Goal: Task Accomplishment & Management: Use online tool/utility

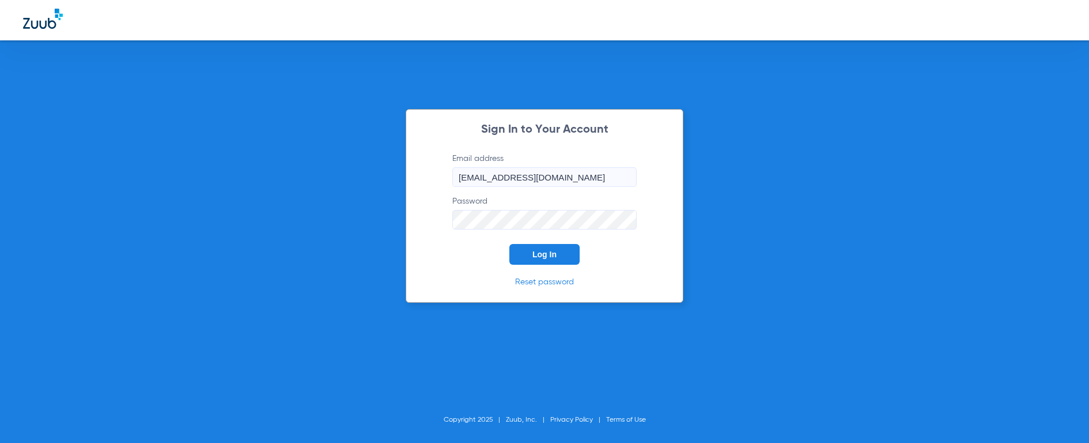
click at [547, 252] on span "Log In" at bounding box center [544, 254] width 24 height 9
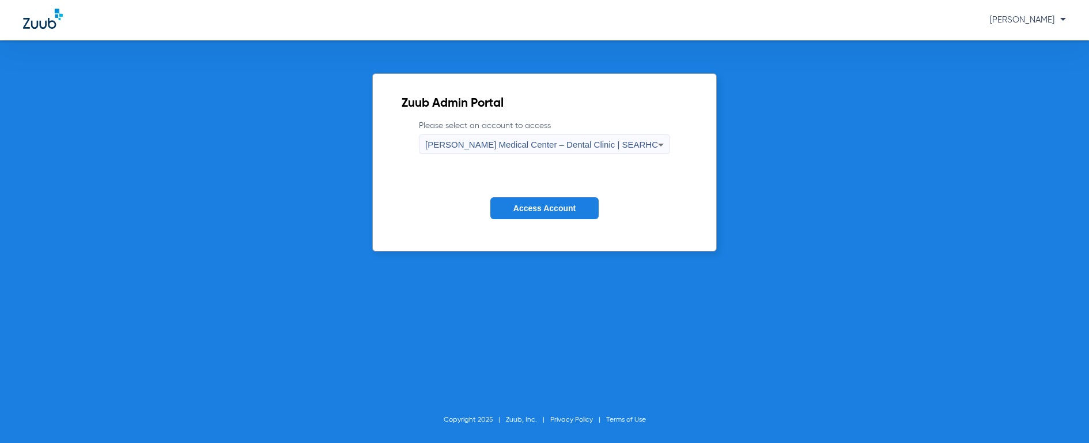
click at [557, 146] on span "[PERSON_NAME] Medical Center – Dental Clinic | SEARHC" at bounding box center [541, 144] width 233 height 10
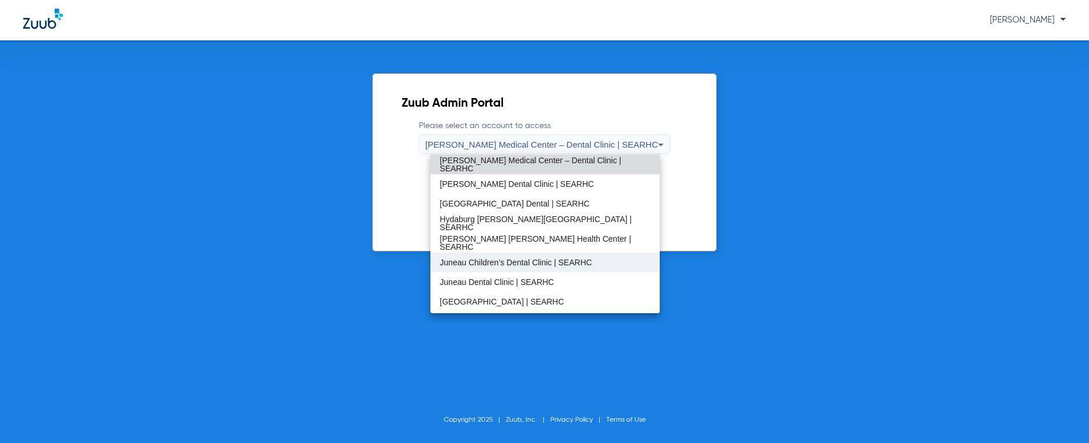
click at [506, 260] on span "Juneau Children’s Dental Clinic | SEARHC" at bounding box center [516, 262] width 152 height 8
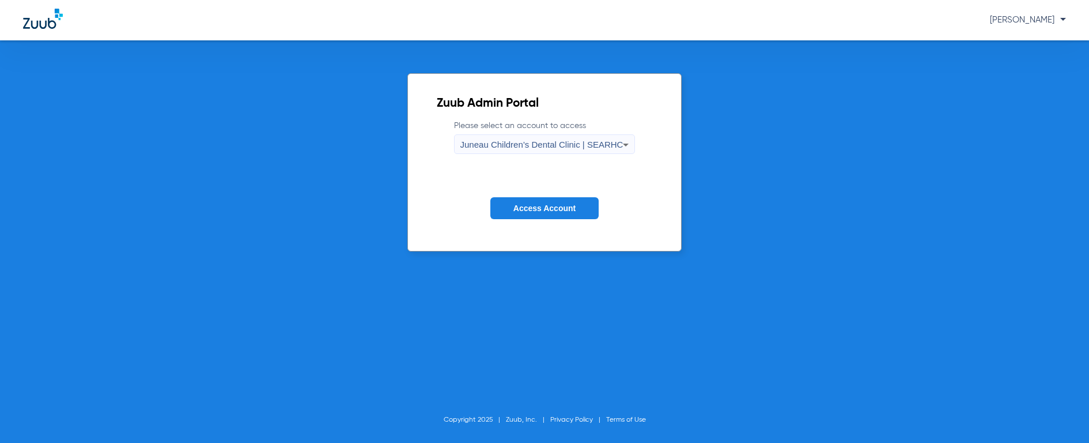
click at [539, 209] on span "Access Account" at bounding box center [544, 207] width 62 height 9
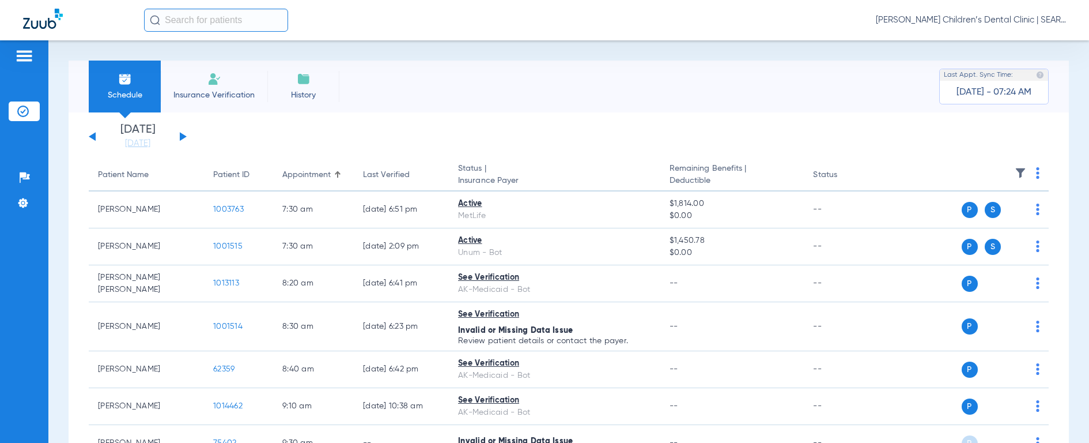
click at [215, 23] on input "text" at bounding box center [216, 20] width 144 height 23
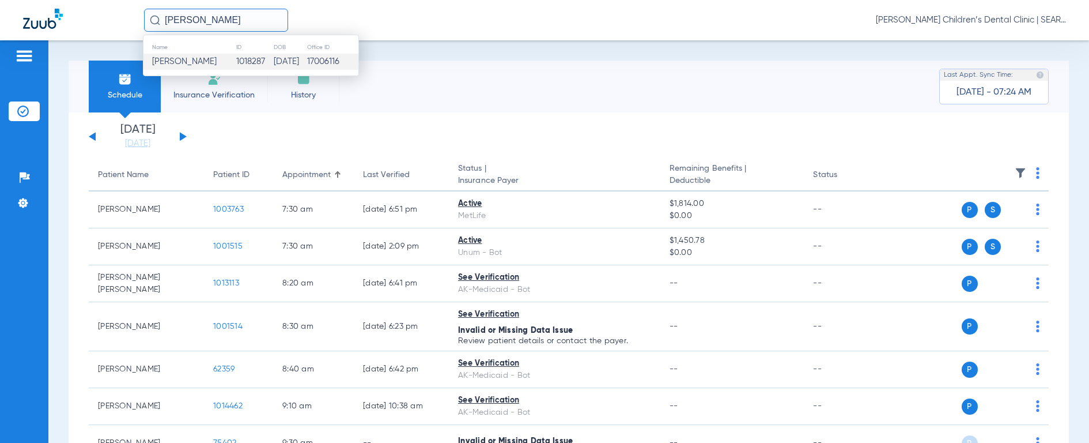
type input "[PERSON_NAME]"
click at [188, 61] on span "[PERSON_NAME]" at bounding box center [184, 61] width 65 height 9
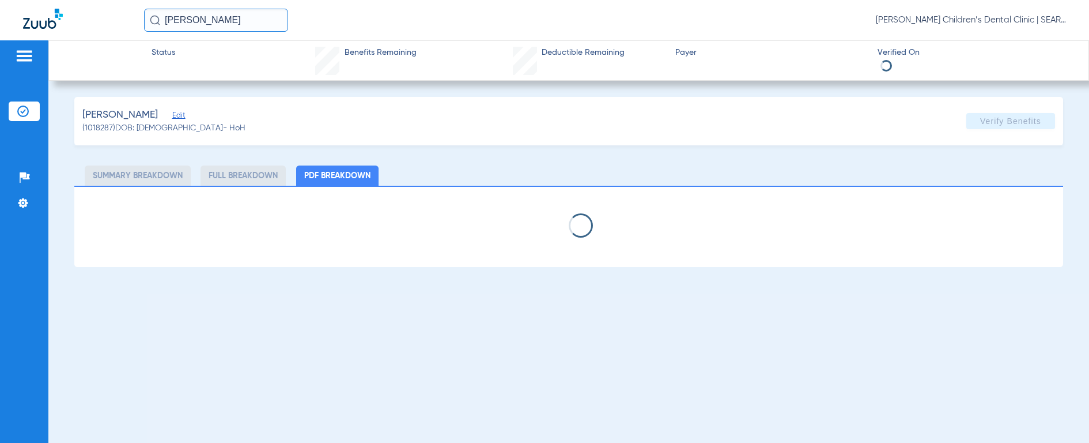
select select "page-width"
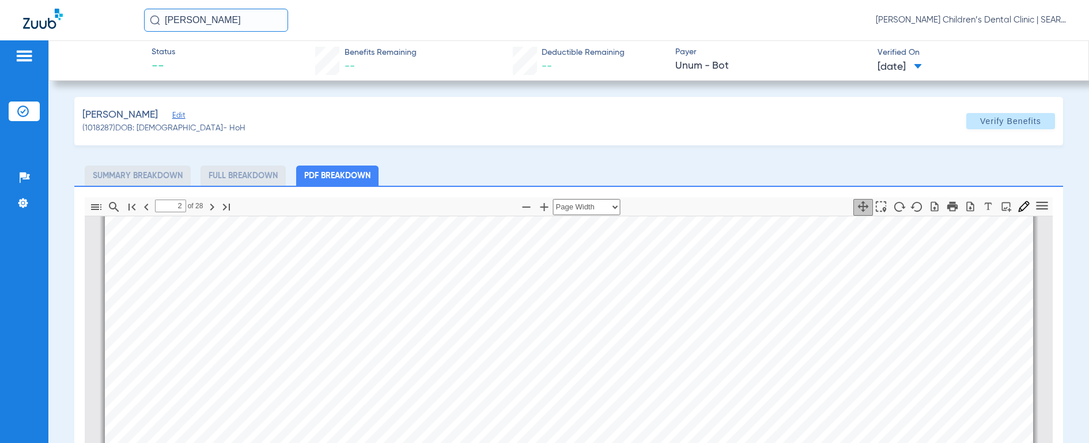
scroll to position [1397, 0]
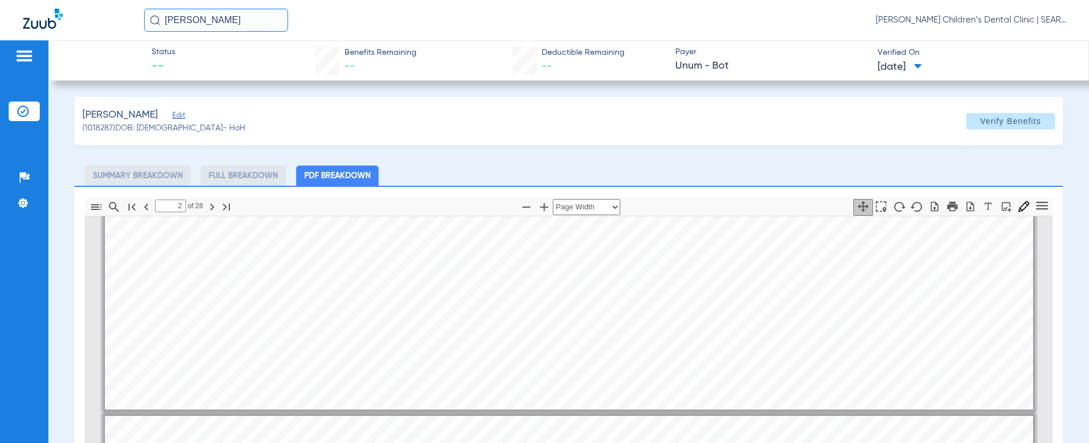
type input "1"
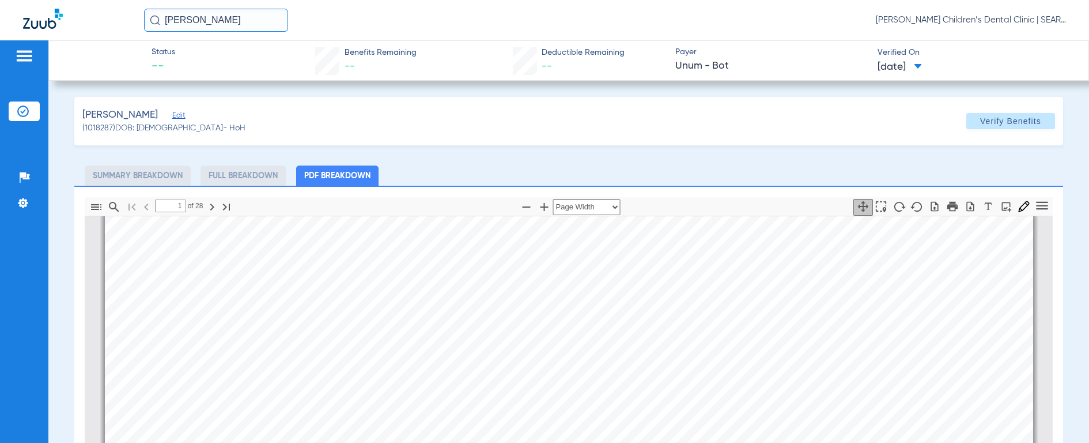
scroll to position [840, 0]
click at [226, 21] on input "[PERSON_NAME]" at bounding box center [216, 20] width 144 height 23
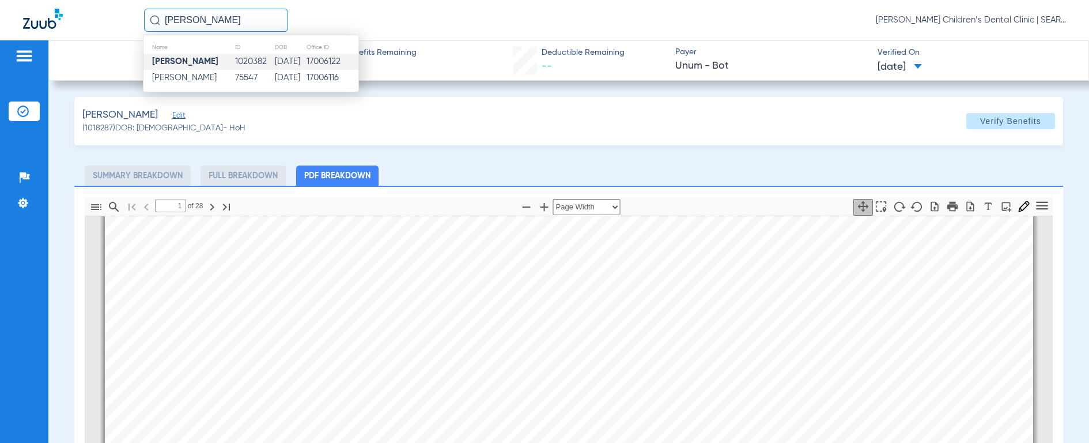
click at [285, 66] on td "[DATE]" at bounding box center [290, 62] width 32 height 16
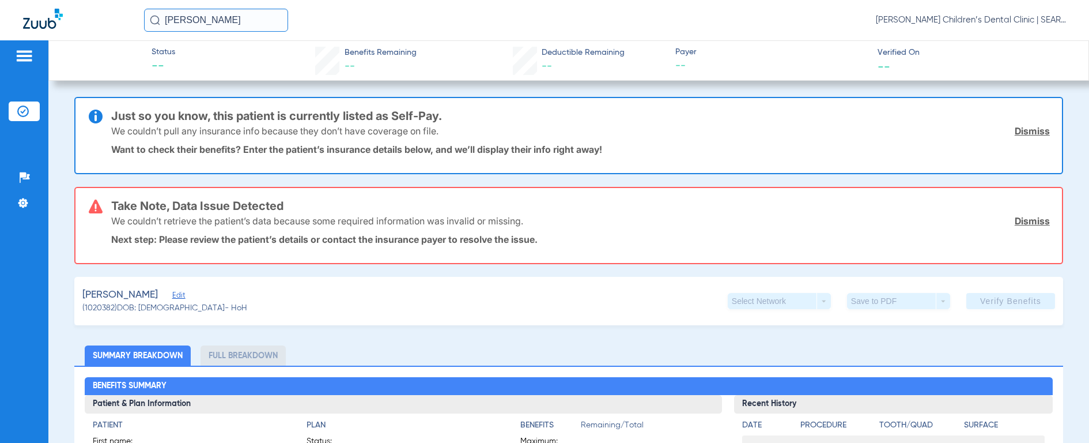
click at [239, 20] on input "[PERSON_NAME]" at bounding box center [216, 20] width 144 height 23
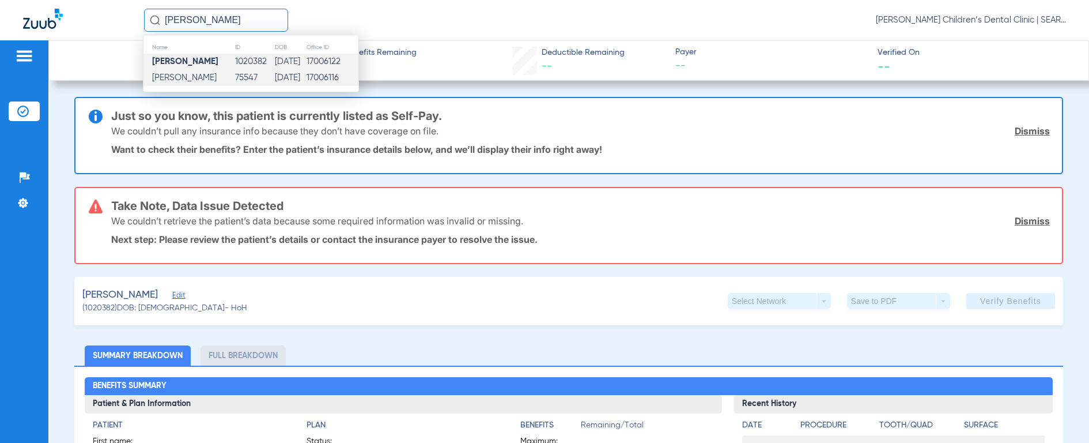
click at [217, 80] on span "[PERSON_NAME]" at bounding box center [184, 77] width 65 height 9
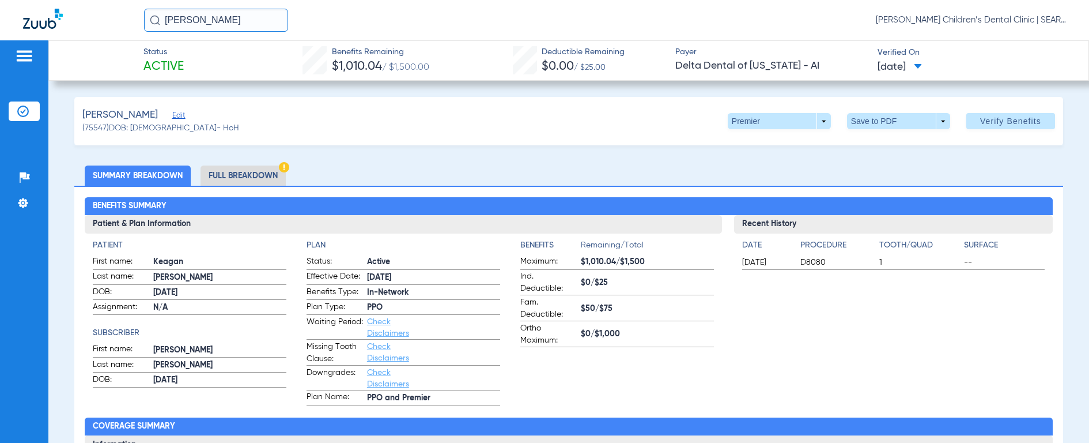
drag, startPoint x: 249, startPoint y: 24, endPoint x: 74, endPoint y: 25, distance: 174.6
click at [74, 25] on div "[PERSON_NAME] [PERSON_NAME] Children’s Dental Clinic | SEARHC" at bounding box center [544, 20] width 1089 height 40
type input "[PERSON_NAME]"
click at [157, 21] on img at bounding box center [155, 20] width 10 height 10
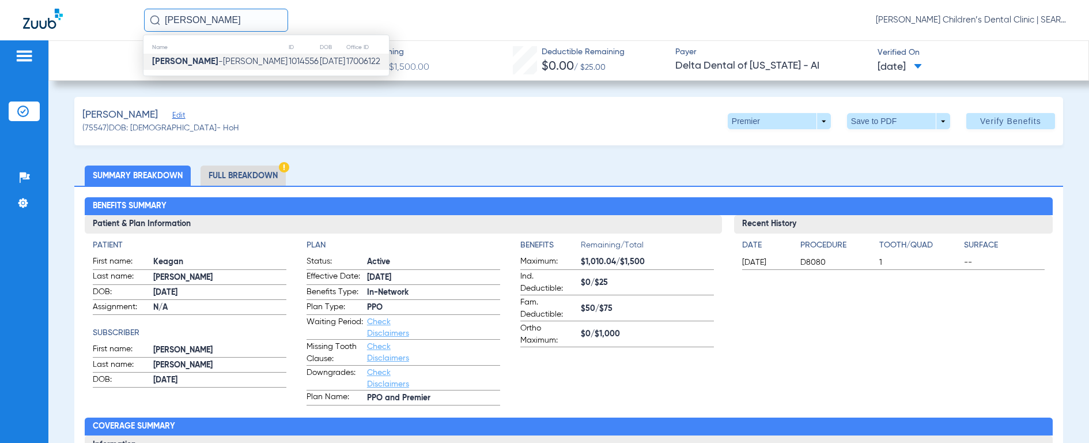
click at [199, 61] on strong "[PERSON_NAME]" at bounding box center [185, 61] width 66 height 9
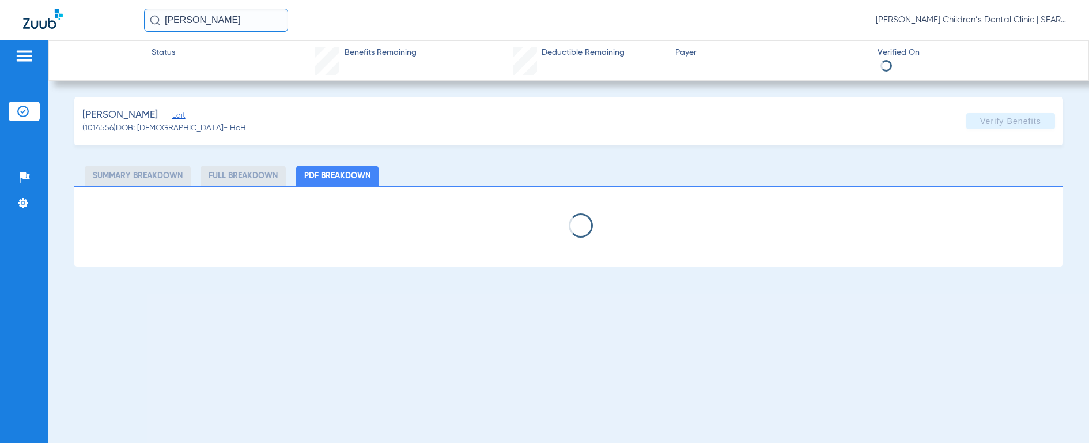
select select "page-width"
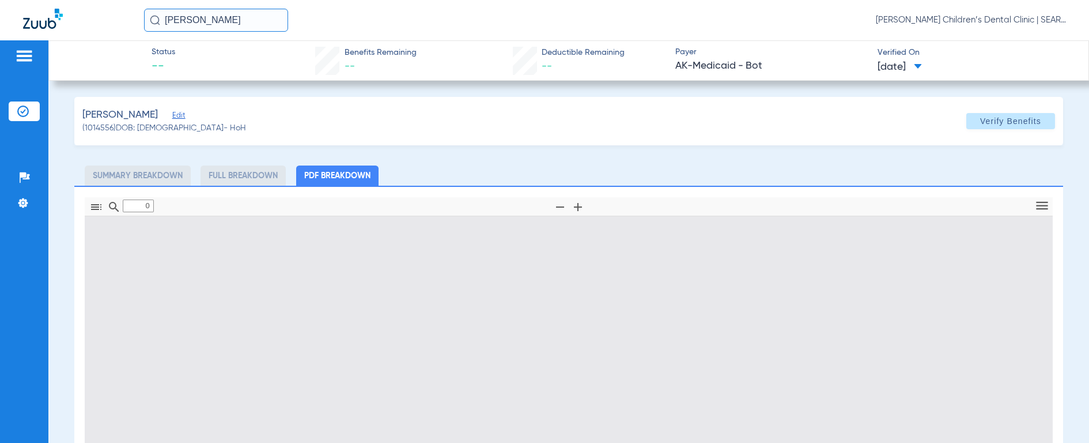
type input "1"
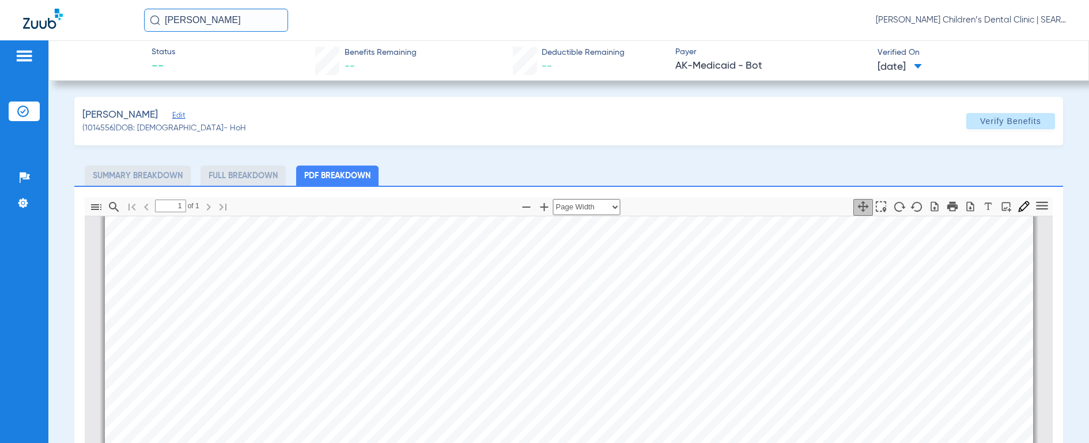
scroll to position [317, 0]
click at [218, 27] on input "[PERSON_NAME]" at bounding box center [216, 20] width 144 height 23
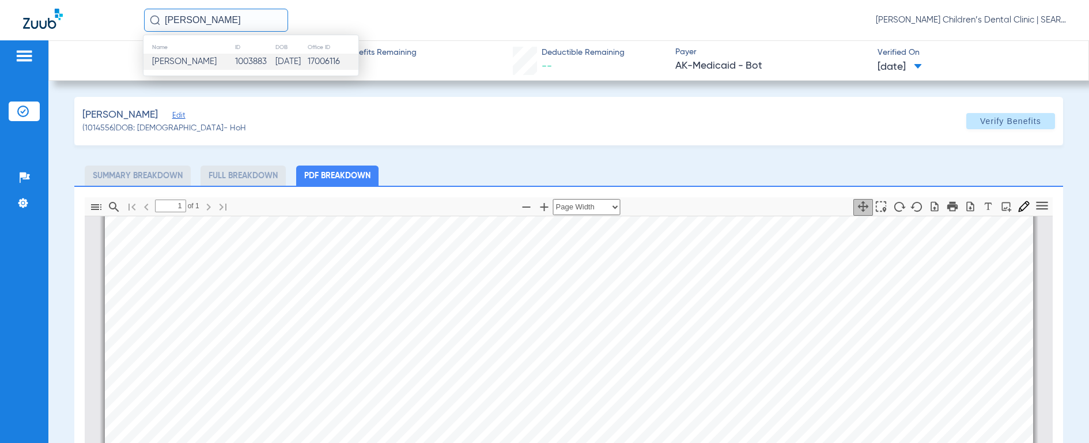
type input "[PERSON_NAME]"
click at [188, 60] on span "[PERSON_NAME]" at bounding box center [184, 61] width 65 height 9
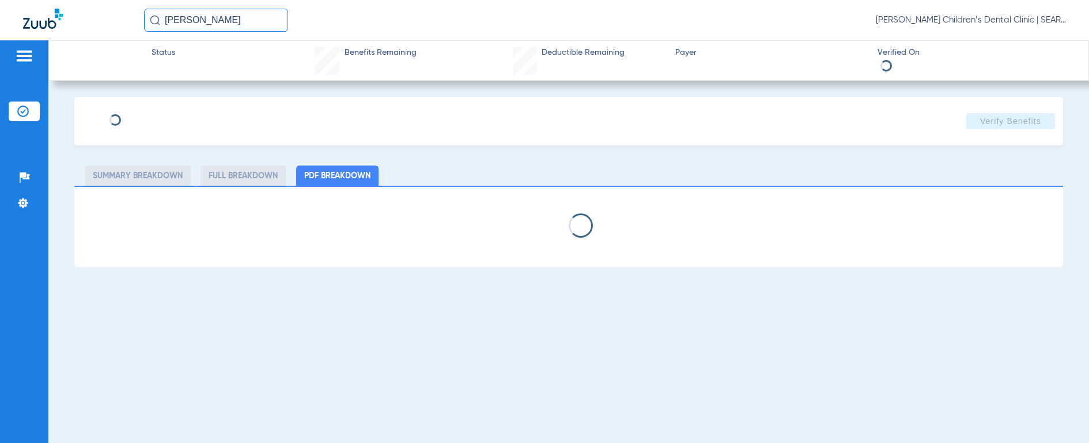
select select "page-width"
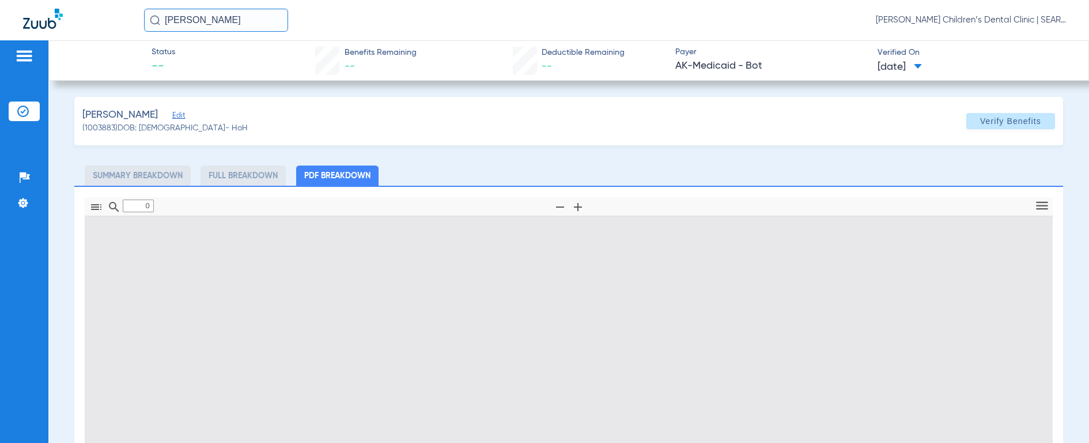
type input "1"
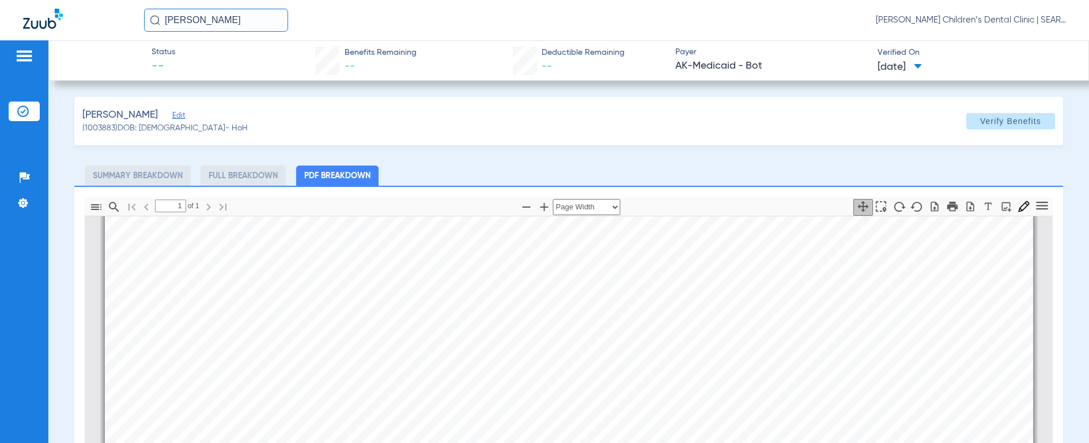
scroll to position [157, 0]
drag, startPoint x: 237, startPoint y: 20, endPoint x: 101, endPoint y: 14, distance: 136.1
click at [101, 14] on div "[PERSON_NAME] ri [PERSON_NAME] Children’s Dental Clinic | SEARHC" at bounding box center [544, 20] width 1089 height 40
type input "[PERSON_NAME]"
click at [154, 21] on img at bounding box center [155, 20] width 10 height 10
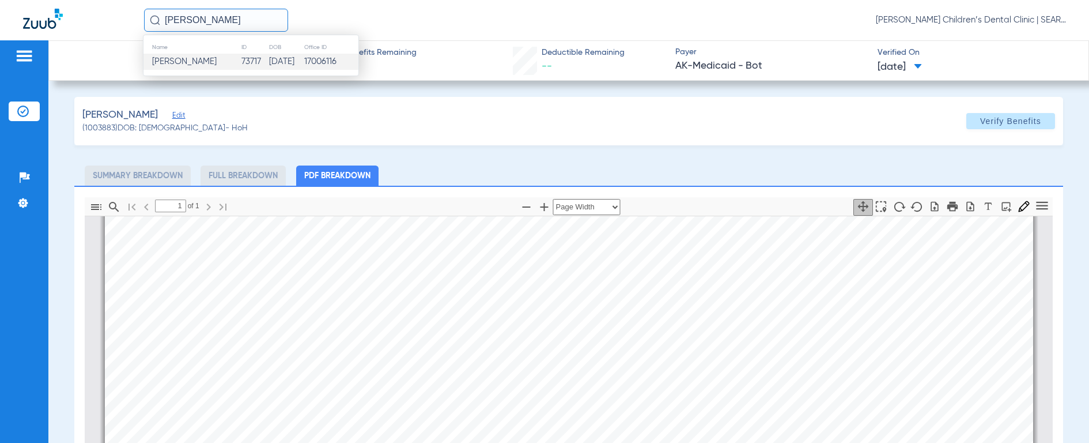
click at [171, 62] on span "[PERSON_NAME]" at bounding box center [184, 61] width 65 height 9
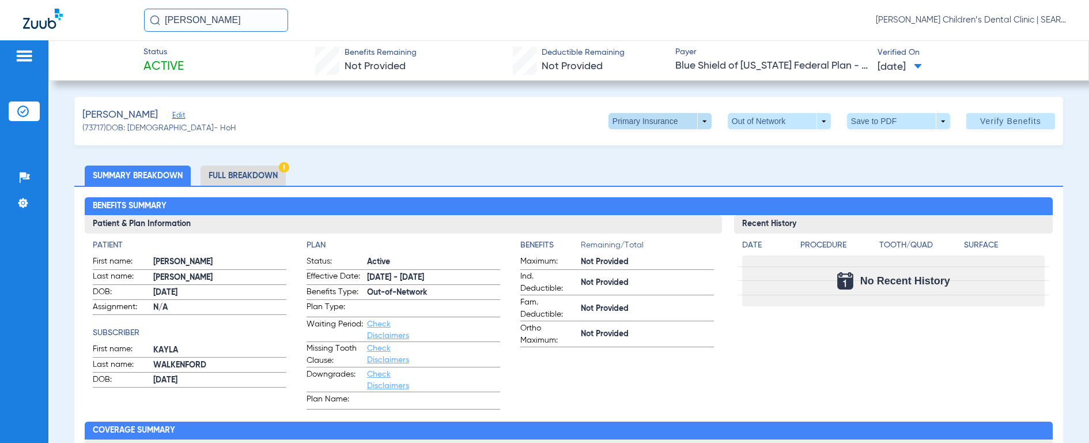
click at [628, 122] on span at bounding box center [660, 121] width 103 height 16
click at [639, 173] on button "Secondary Insurance" at bounding box center [647, 167] width 95 height 23
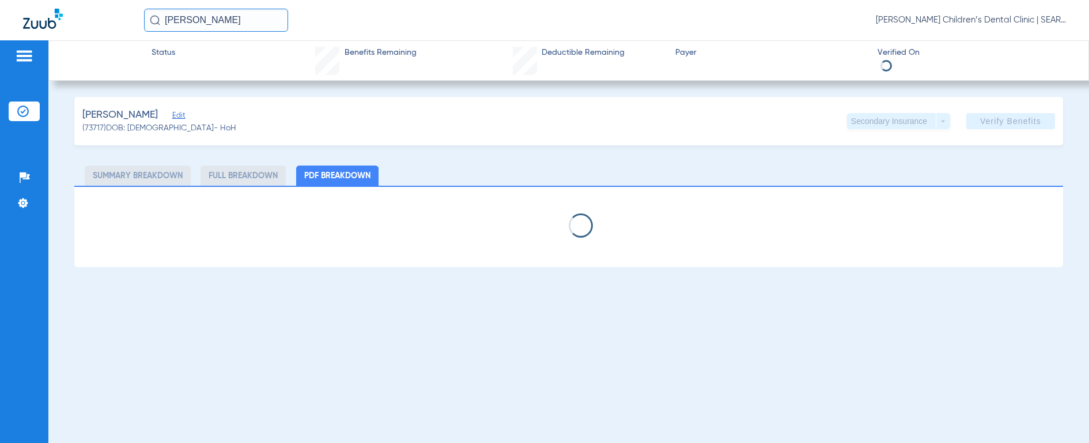
select select "page-width"
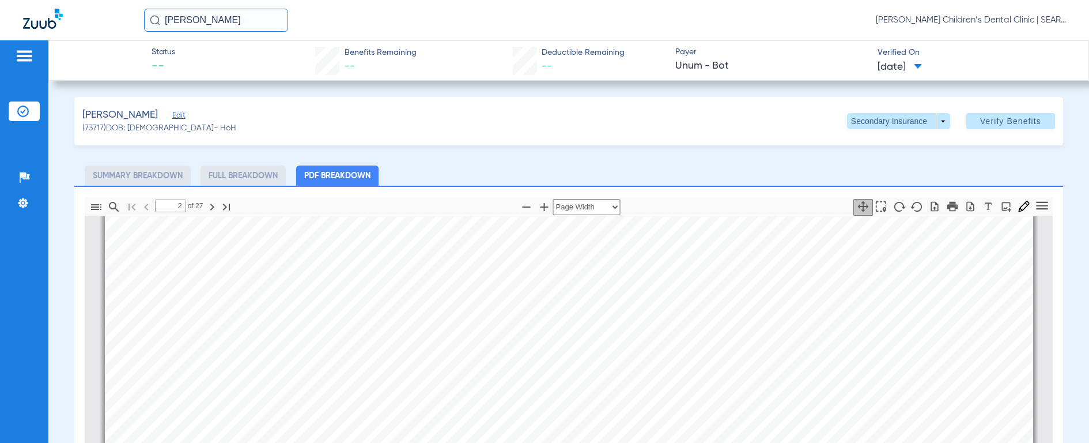
scroll to position [1012, 0]
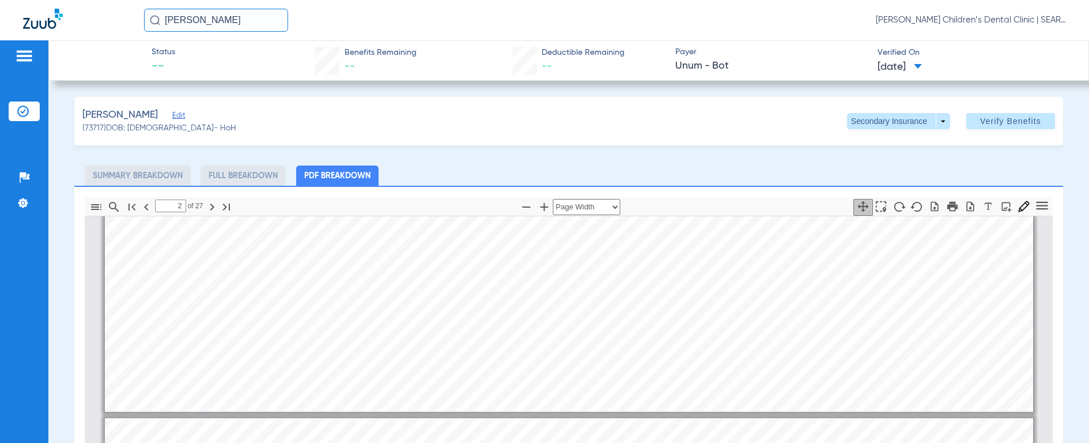
type input "1"
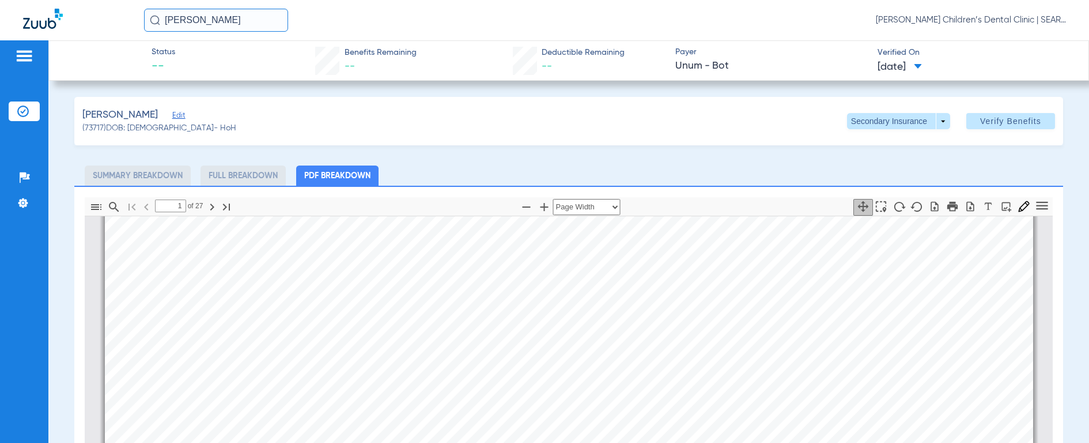
scroll to position [689, 0]
drag, startPoint x: 258, startPoint y: 23, endPoint x: 16, endPoint y: 12, distance: 241.7
click at [16, 12] on div "[PERSON_NAME] [PERSON_NAME] Children’s Dental Clinic | SEARHC" at bounding box center [544, 20] width 1089 height 40
type input "[PERSON_NAME]"
click at [151, 20] on img at bounding box center [155, 20] width 10 height 10
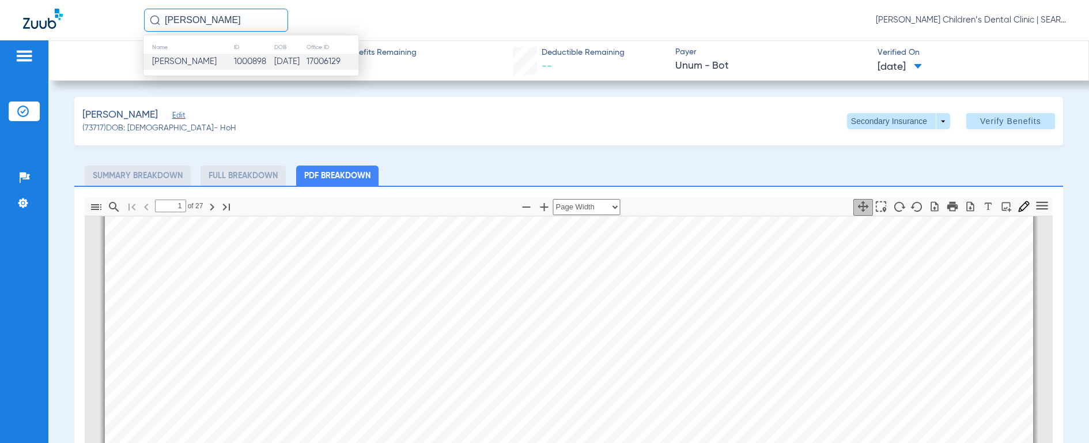
click at [174, 60] on span "[PERSON_NAME]" at bounding box center [184, 61] width 65 height 9
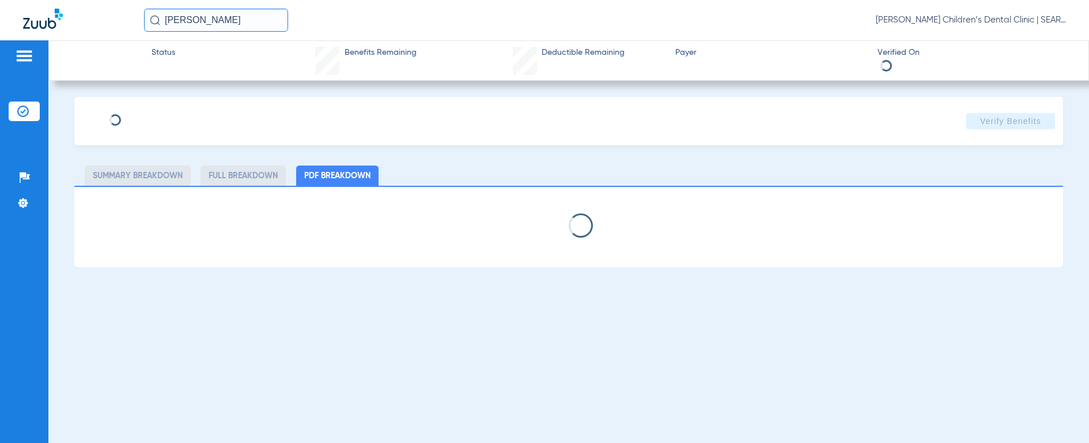
select select "page-width"
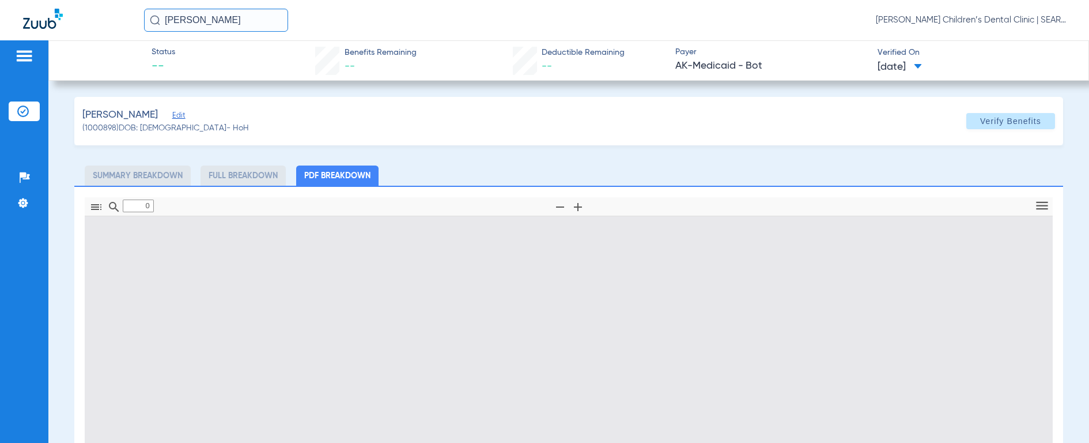
type input "1"
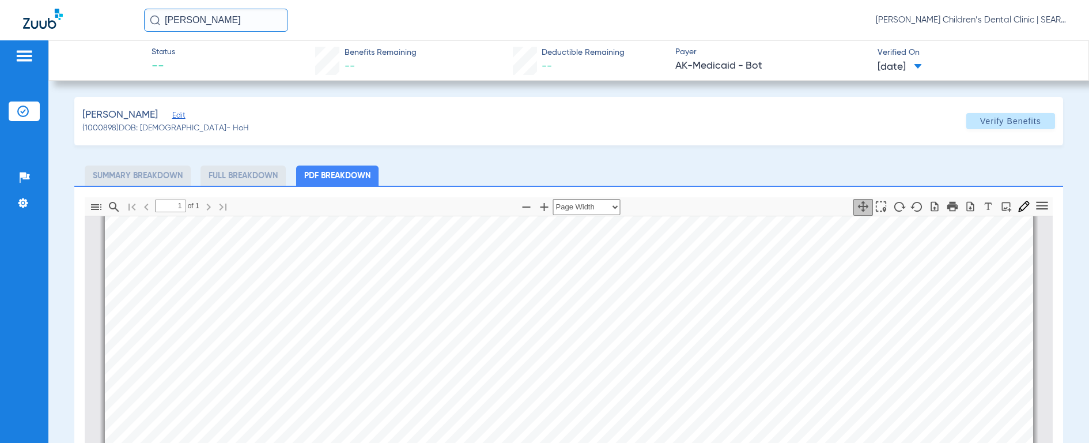
scroll to position [304, 0]
click at [122, 19] on div "[PERSON_NAME] [PERSON_NAME] Children’s Dental Clinic | SEARHC" at bounding box center [544, 20] width 1089 height 40
click at [220, 21] on input "[PERSON_NAME]" at bounding box center [216, 20] width 144 height 23
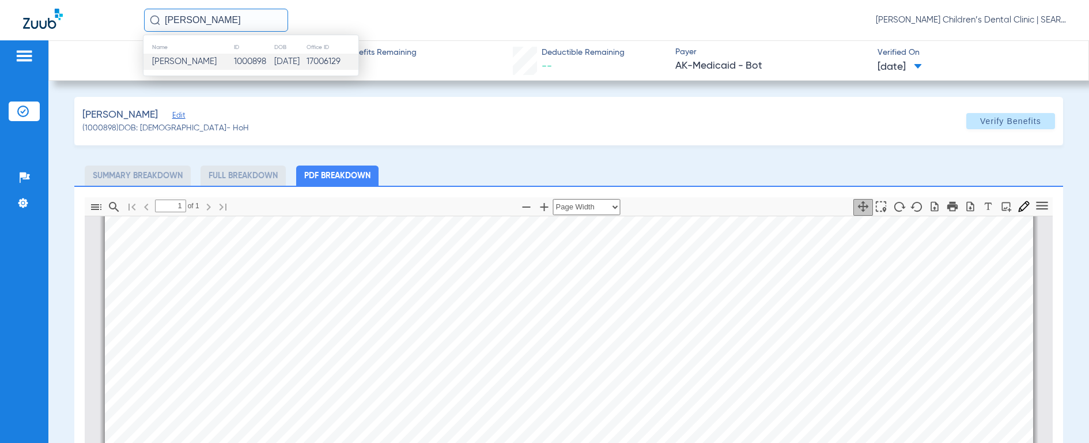
click at [250, 18] on input "[PERSON_NAME]" at bounding box center [216, 20] width 144 height 23
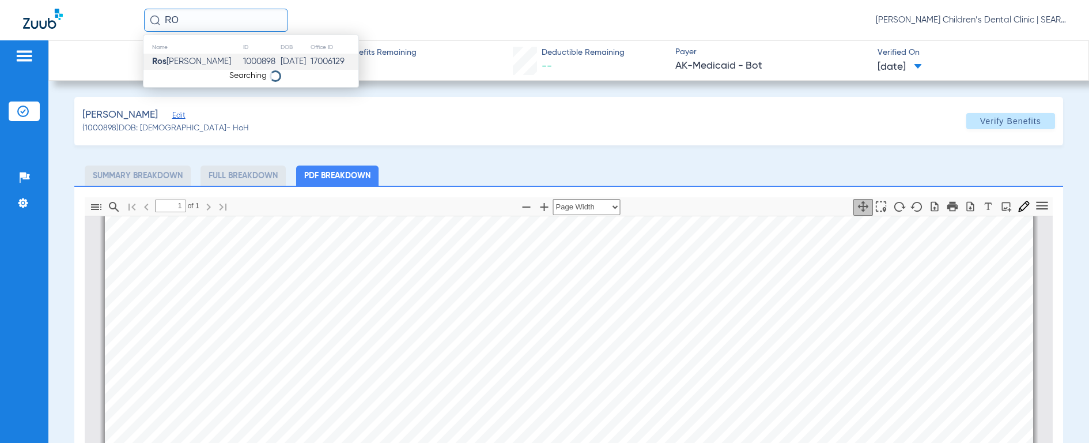
type input "R"
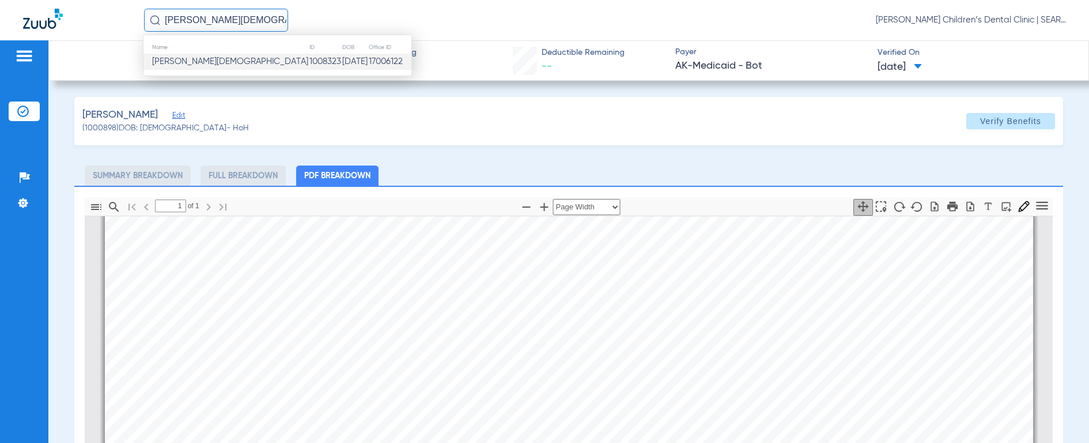
type input "[PERSON_NAME][DEMOGRAPHIC_DATA]"
click at [166, 64] on span "[PERSON_NAME][DEMOGRAPHIC_DATA]" at bounding box center [230, 61] width 156 height 9
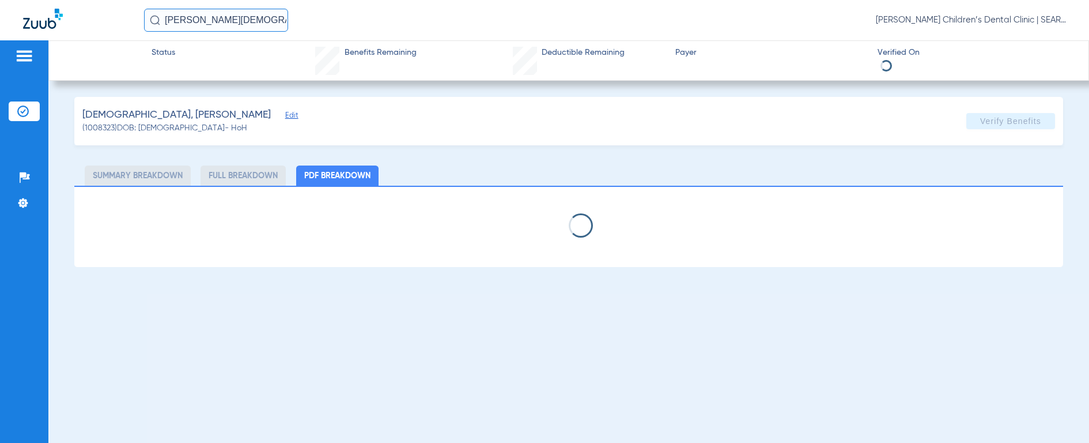
select select "page-width"
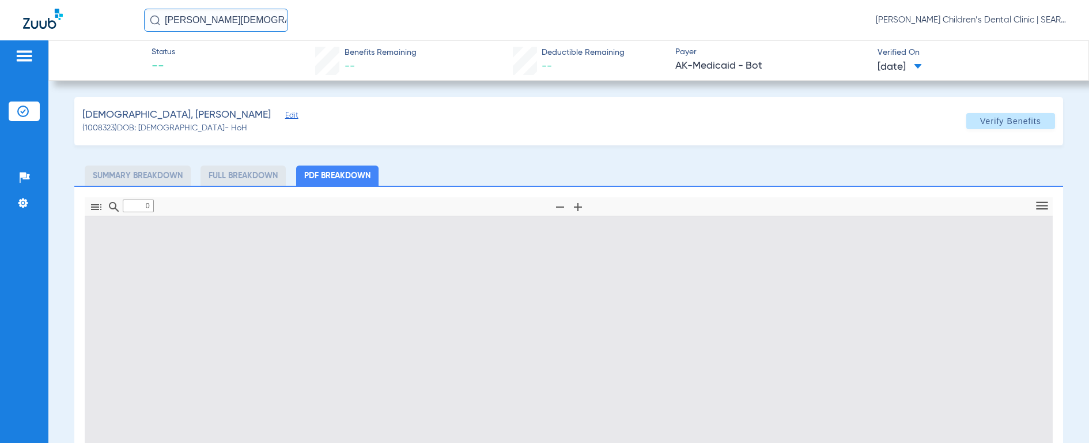
type input "1"
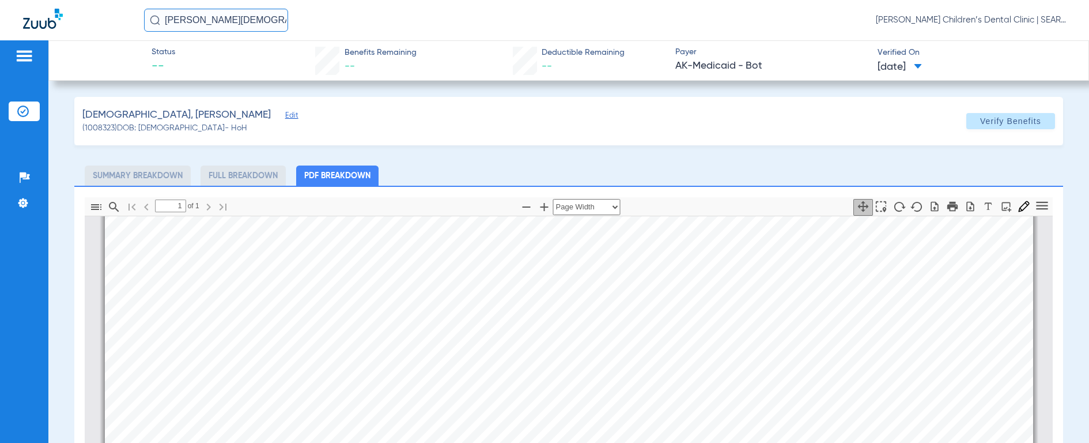
scroll to position [265, 0]
drag, startPoint x: 216, startPoint y: 20, endPoint x: 134, endPoint y: 11, distance: 82.3
click at [134, 11] on div "[PERSON_NAME] [PERSON_NAME] Children’s Dental Clinic | SEARHC" at bounding box center [544, 20] width 1089 height 40
type input "[PERSON_NAME] yar"
click at [155, 18] on img at bounding box center [155, 20] width 10 height 10
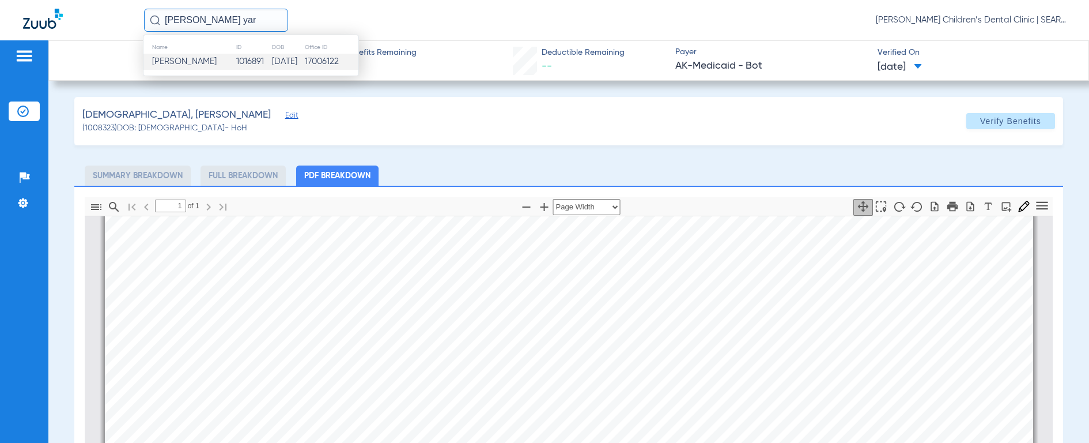
click at [173, 61] on span "[PERSON_NAME]" at bounding box center [184, 61] width 65 height 9
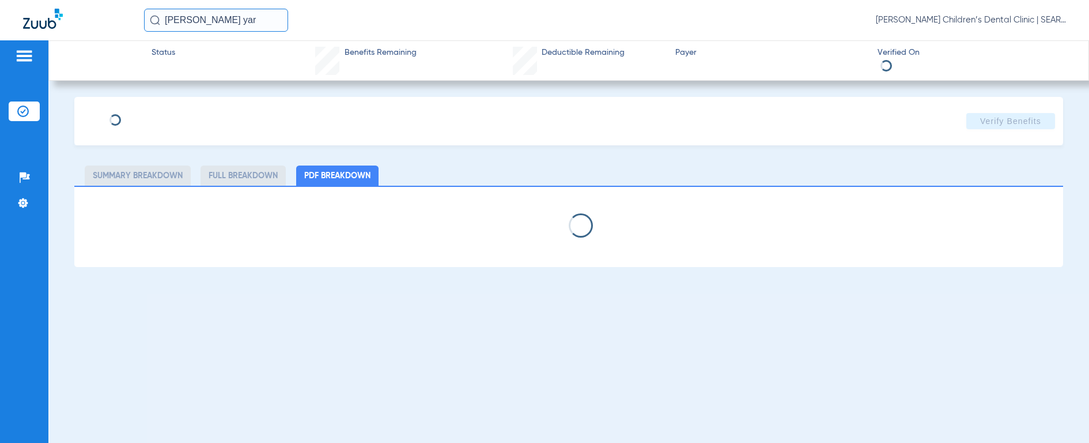
select select "page-width"
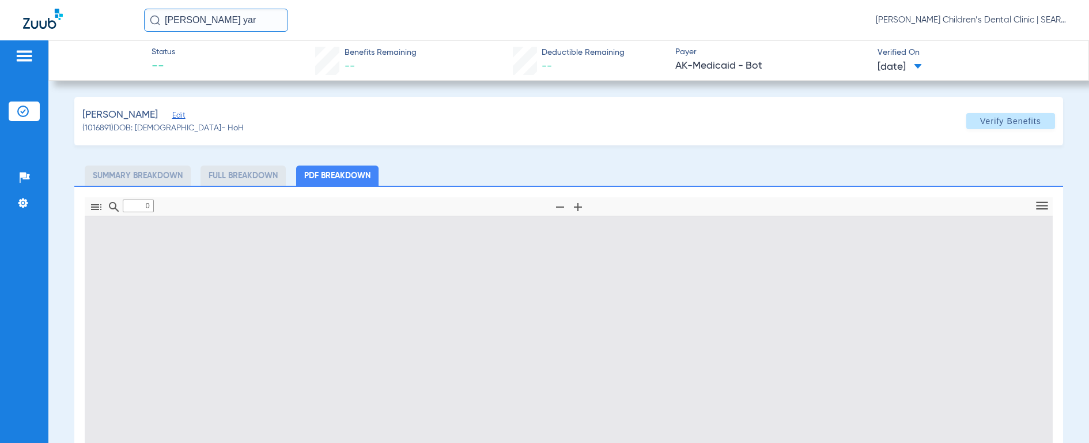
type input "1"
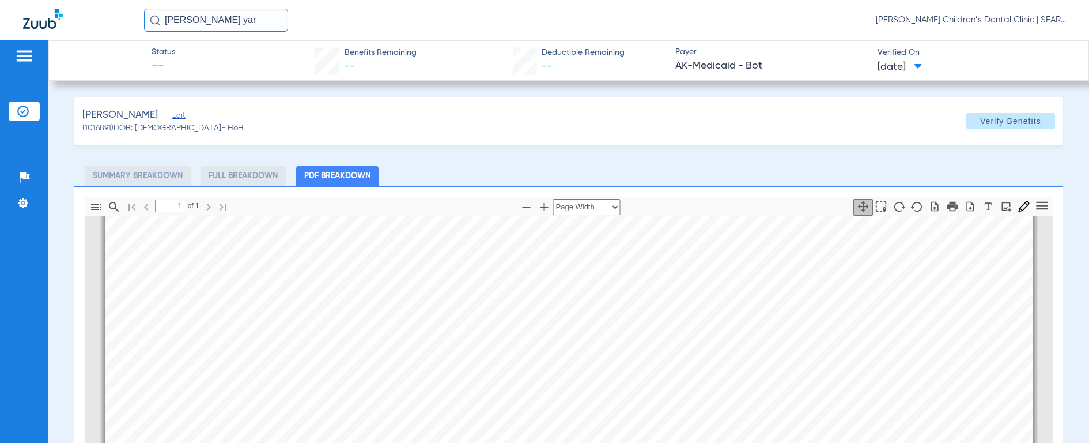
scroll to position [298, 0]
drag, startPoint x: 250, startPoint y: 22, endPoint x: 106, endPoint y: 13, distance: 143.8
click at [106, 13] on div "[PERSON_NAME] yar [PERSON_NAME] Children’s Dental Clinic | SEARHC" at bounding box center [544, 20] width 1089 height 40
type input "[PERSON_NAME]"
click at [152, 19] on img at bounding box center [155, 20] width 10 height 10
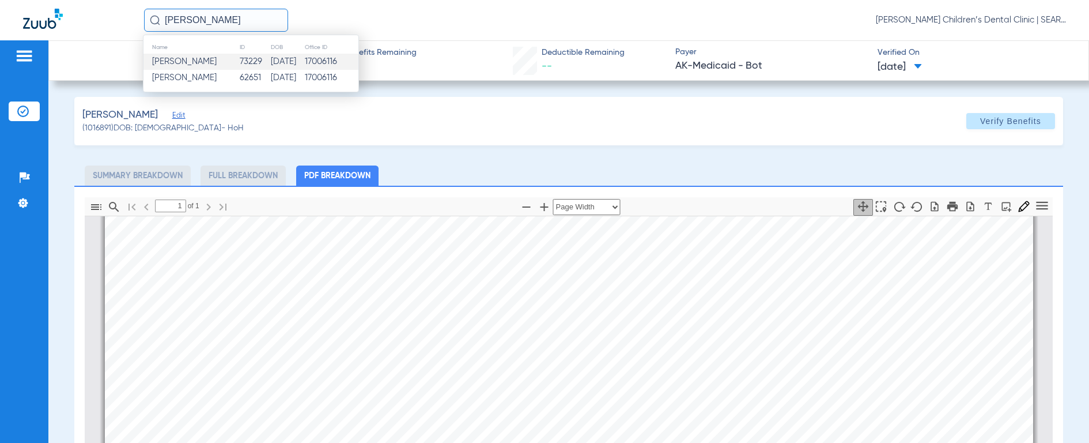
click at [177, 61] on span "[PERSON_NAME]" at bounding box center [184, 61] width 65 height 9
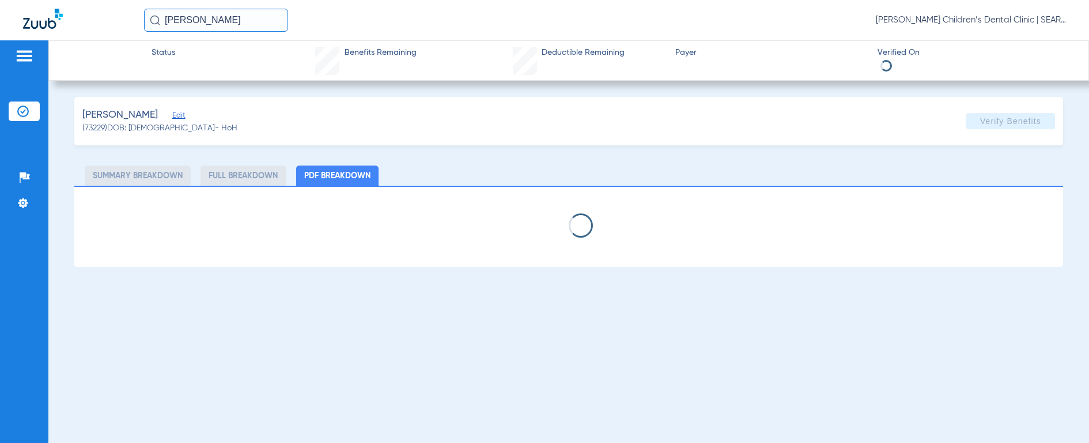
select select "page-width"
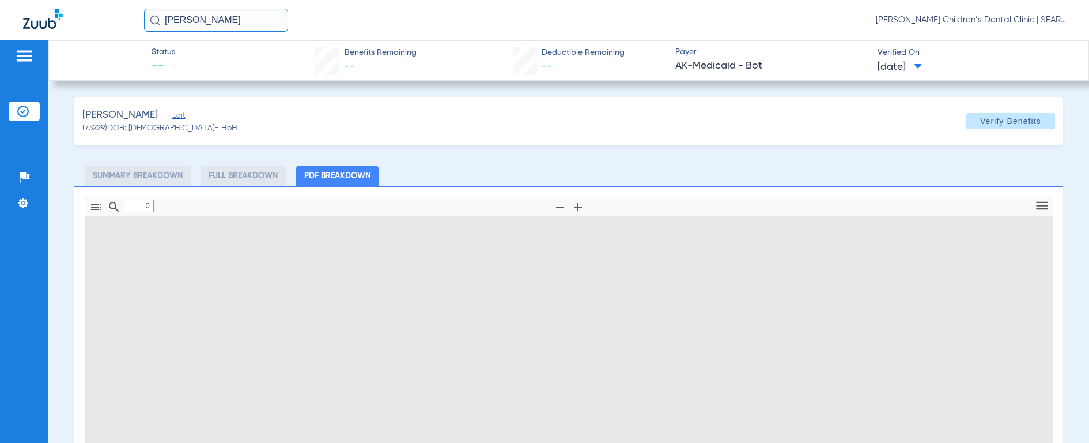
type input "1"
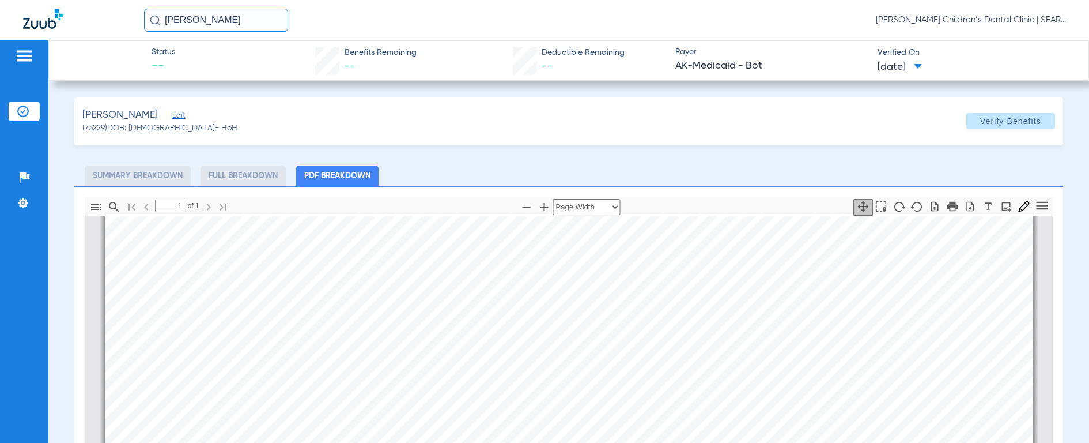
scroll to position [323, 0]
click at [255, 27] on input "[PERSON_NAME]" at bounding box center [216, 20] width 144 height 23
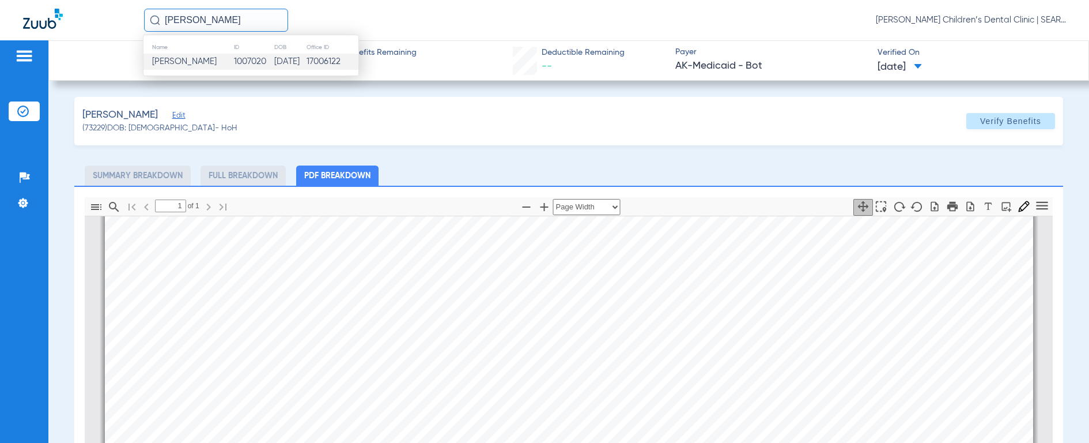
click at [182, 61] on span "[PERSON_NAME]" at bounding box center [184, 61] width 65 height 9
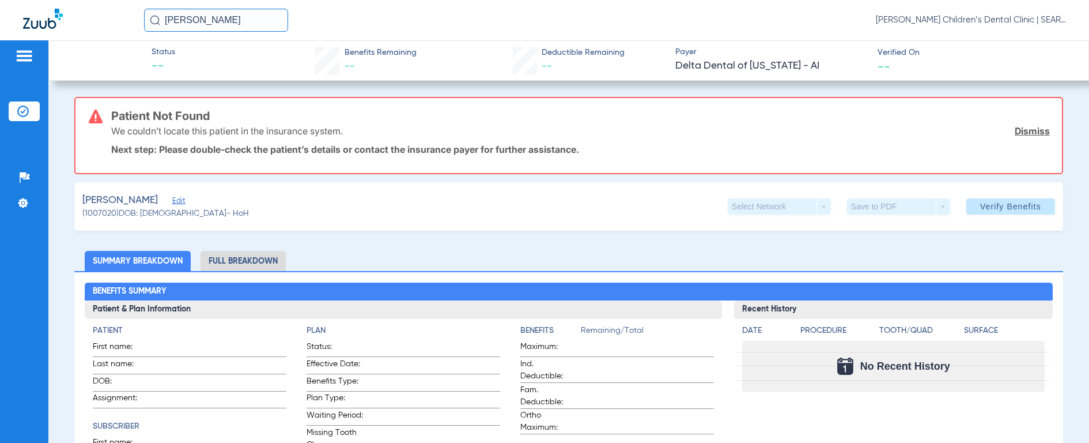
click at [239, 23] on input "[PERSON_NAME]" at bounding box center [216, 20] width 144 height 23
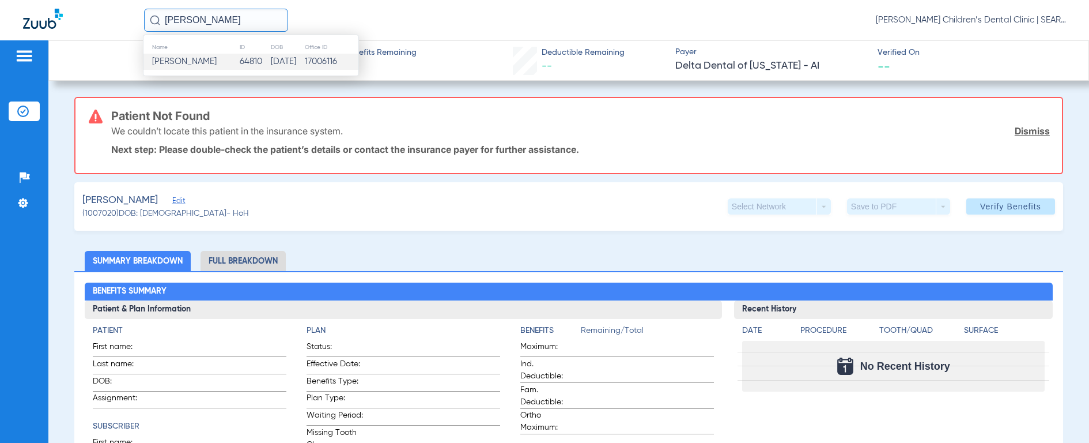
type input "[PERSON_NAME]"
click at [191, 63] on span "[PERSON_NAME]" at bounding box center [184, 61] width 65 height 9
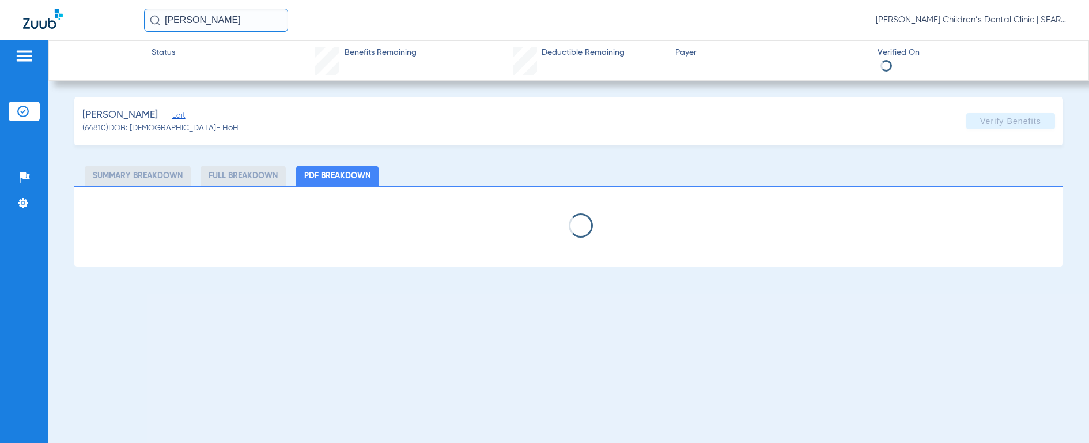
select select "page-width"
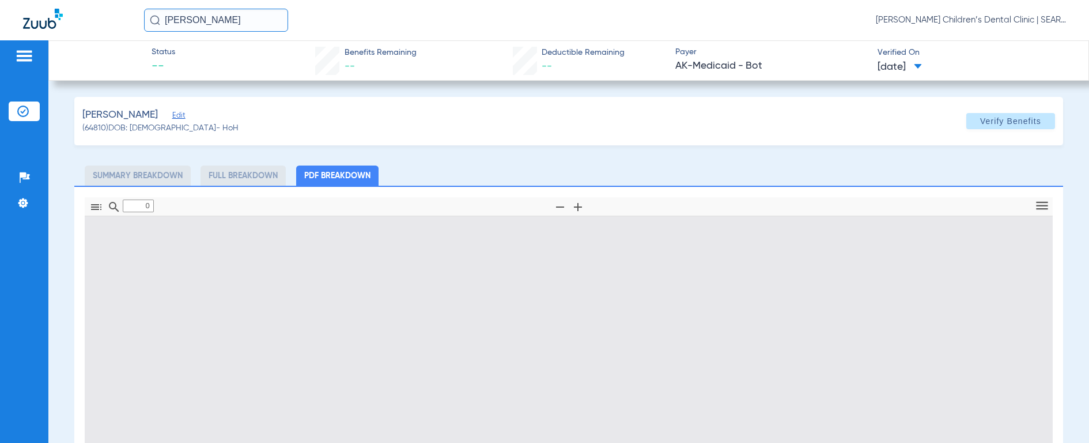
type input "1"
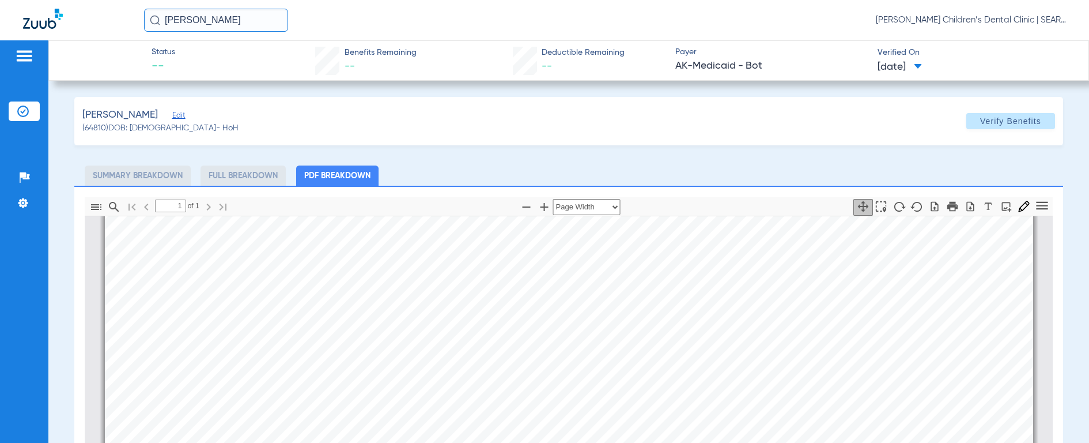
scroll to position [292, 0]
click at [217, 20] on input "[PERSON_NAME]" at bounding box center [216, 20] width 144 height 23
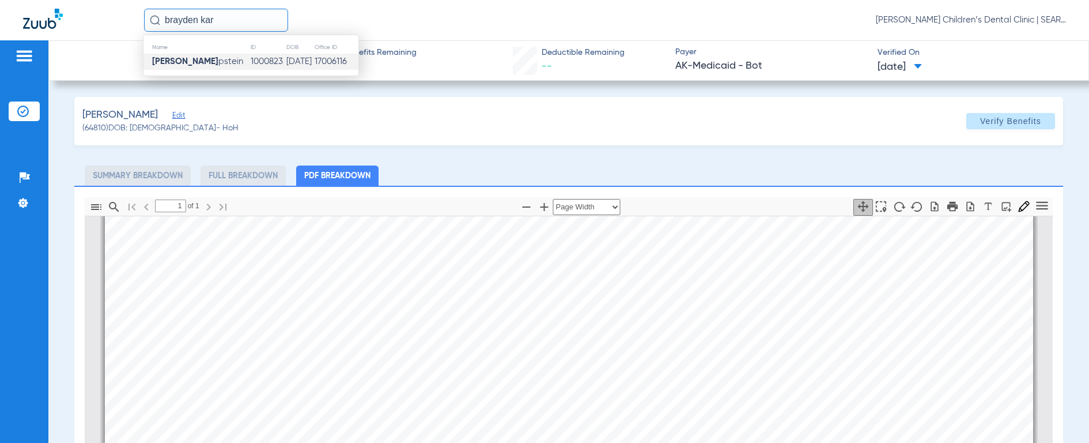
type input "brayden kar"
click at [189, 62] on strong "[PERSON_NAME]" at bounding box center [185, 61] width 66 height 9
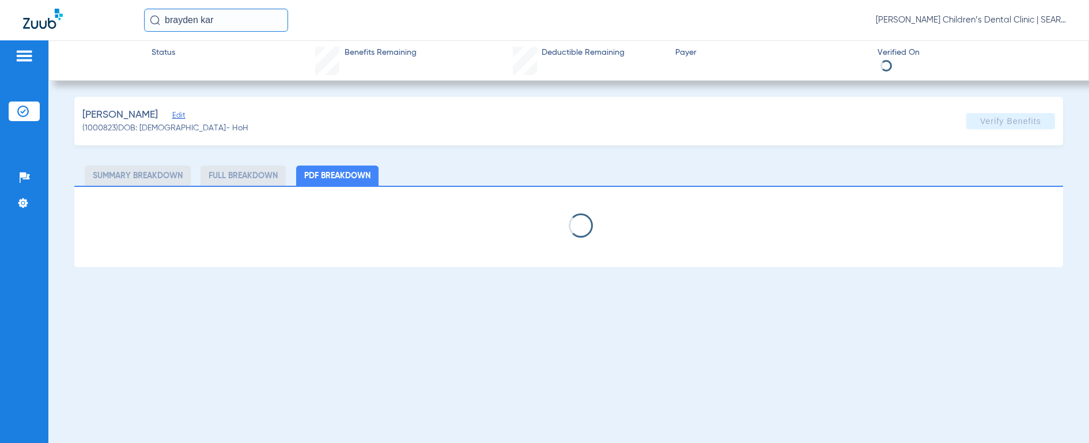
select select "page-width"
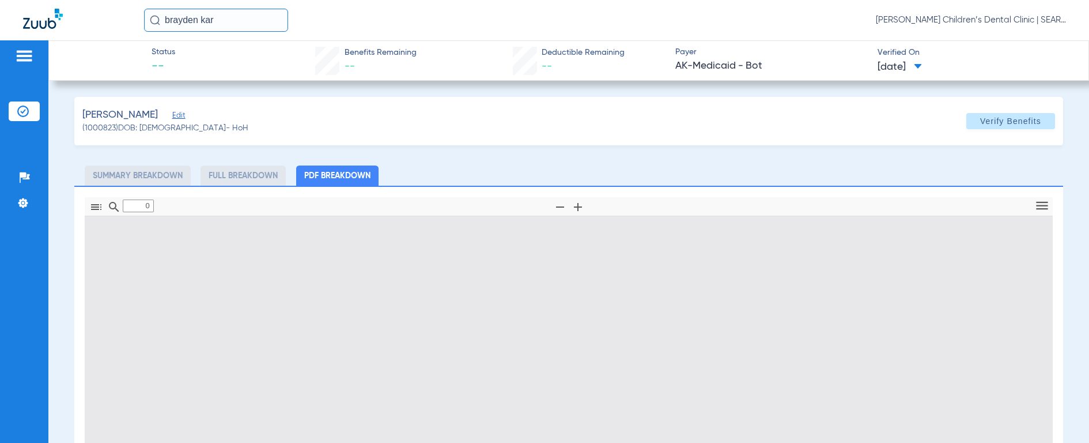
type input "1"
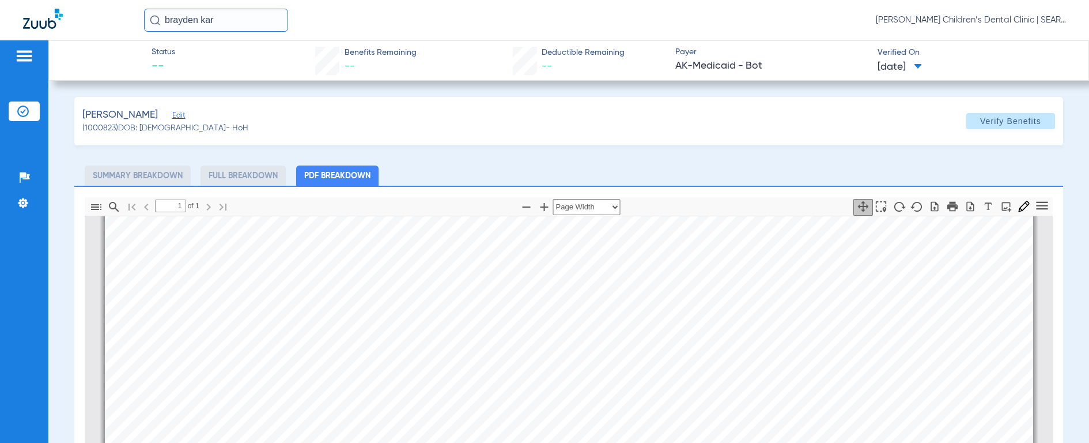
scroll to position [223, 0]
click at [229, 19] on input "brayden kar" at bounding box center [216, 20] width 144 height 23
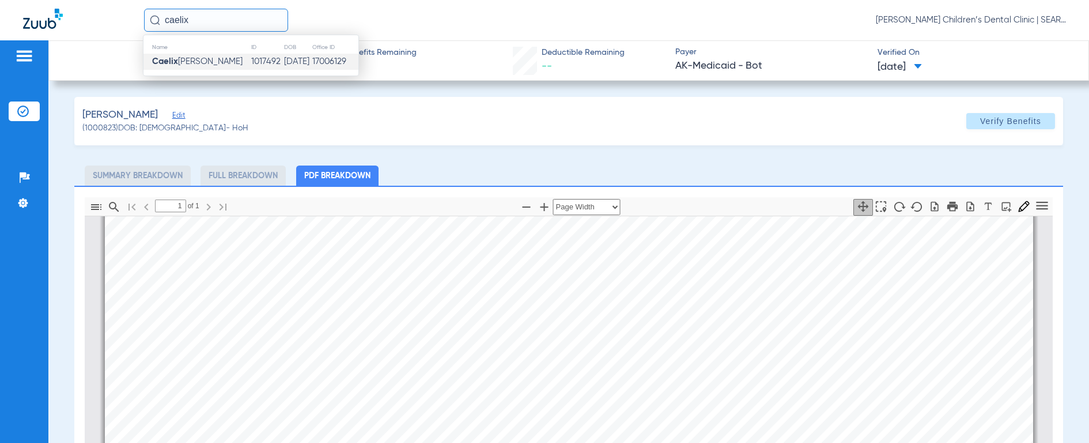
type input "caelix"
click at [177, 59] on strong "Caelix" at bounding box center [165, 61] width 26 height 9
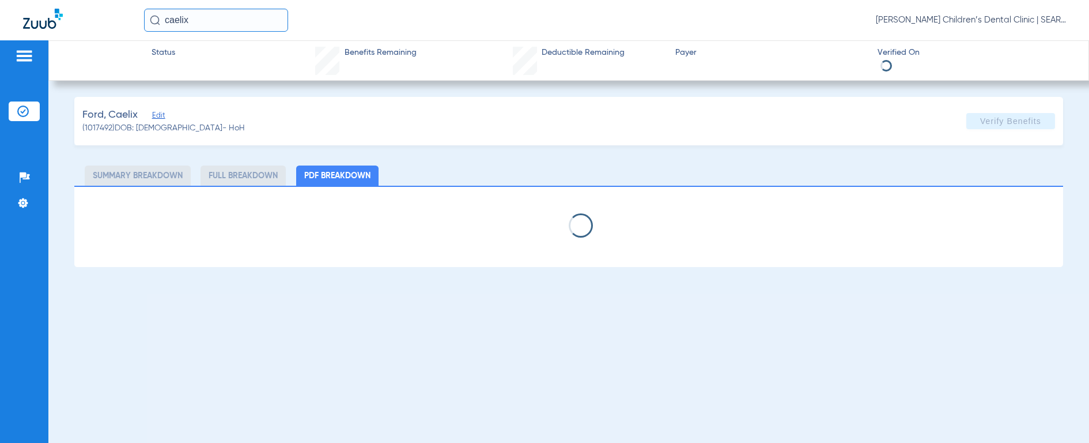
select select "page-width"
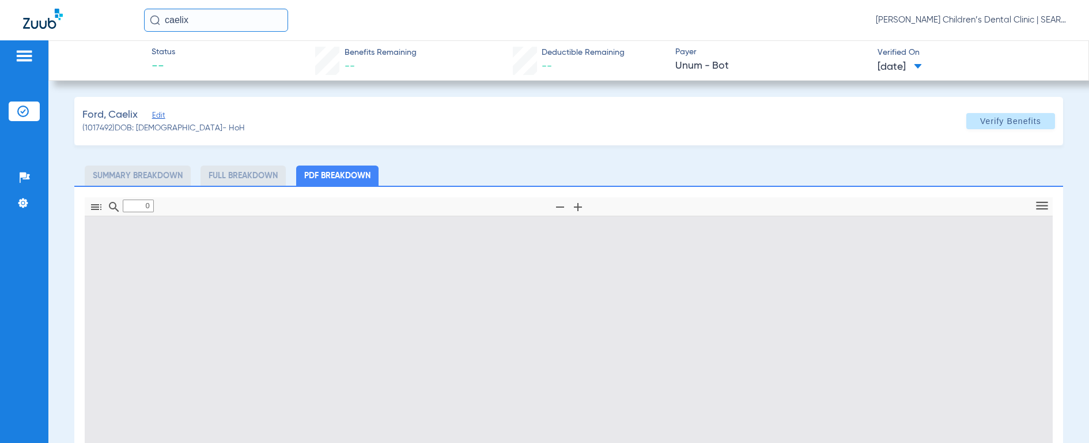
type input "1"
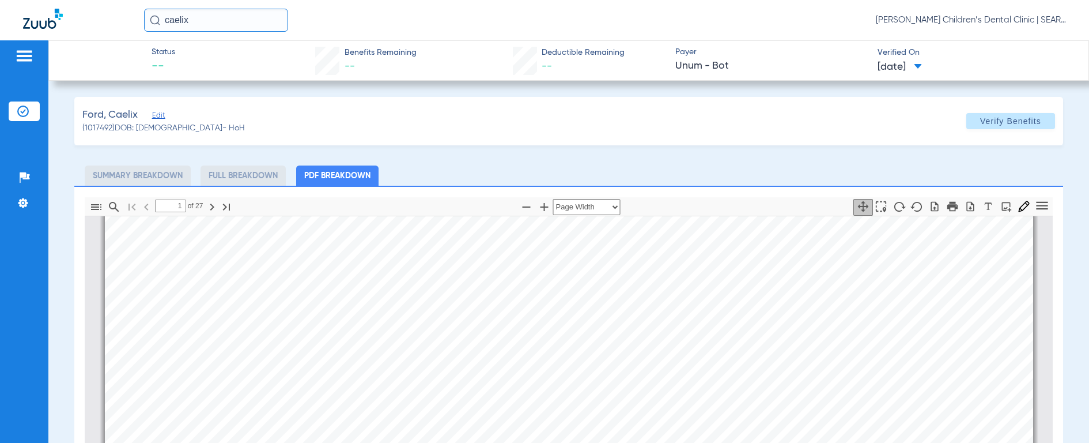
scroll to position [677, 0]
click at [198, 21] on input "caelix" at bounding box center [216, 20] width 144 height 23
type input "a"
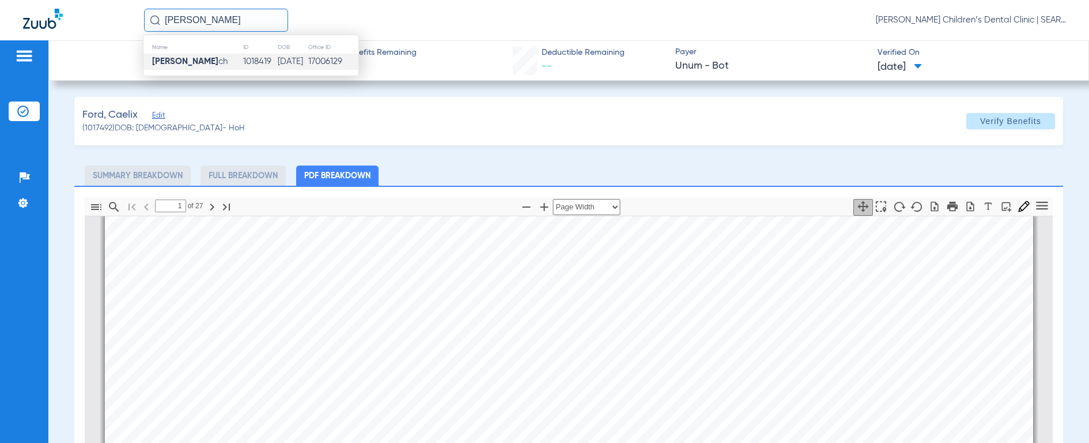
click at [174, 63] on strong "[PERSON_NAME]" at bounding box center [185, 61] width 66 height 9
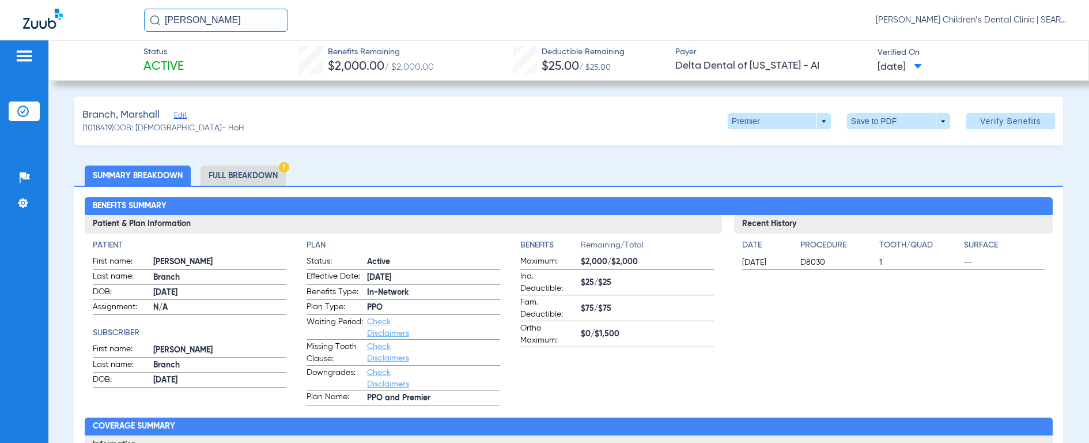
drag, startPoint x: 247, startPoint y: 24, endPoint x: 150, endPoint y: 18, distance: 96.4
click at [150, 18] on div "[PERSON_NAME]" at bounding box center [216, 20] width 144 height 23
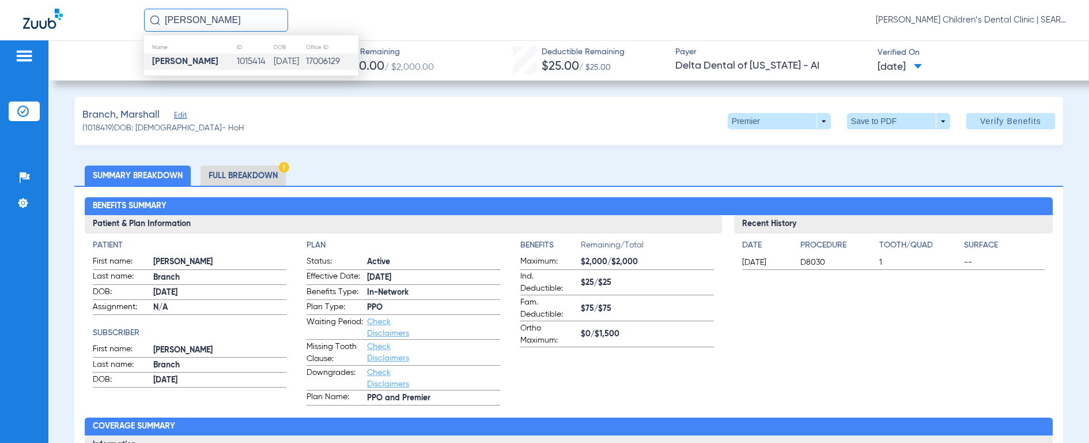
click at [184, 58] on strong "[PERSON_NAME]" at bounding box center [185, 61] width 66 height 9
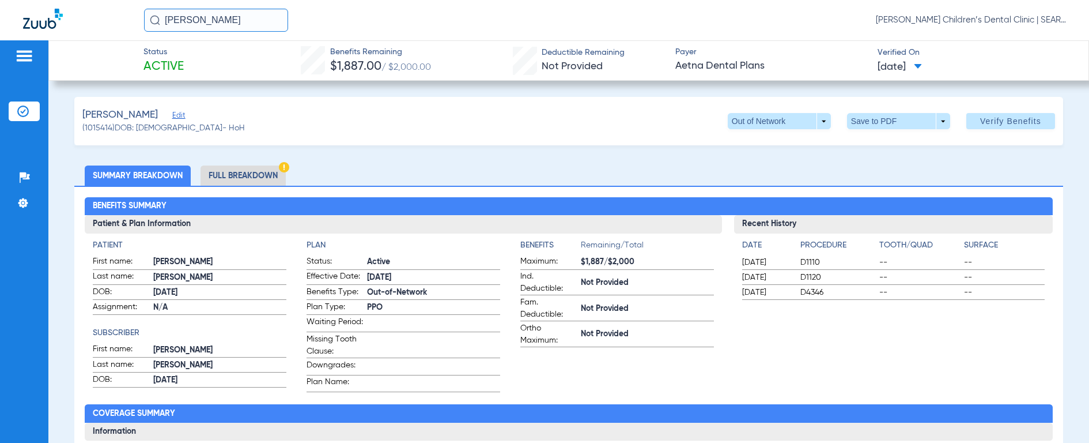
click at [247, 22] on input "[PERSON_NAME]" at bounding box center [216, 20] width 144 height 23
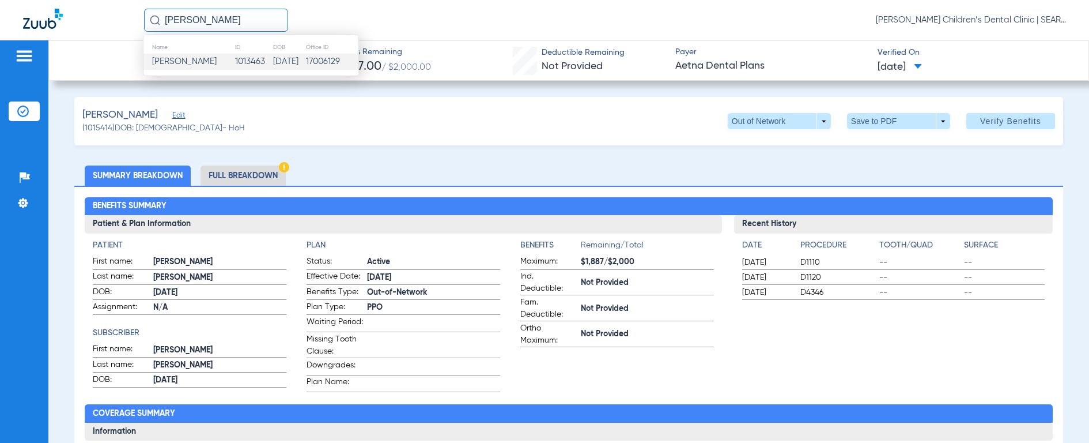
click at [171, 67] on td "[PERSON_NAME]" at bounding box center [188, 62] width 91 height 16
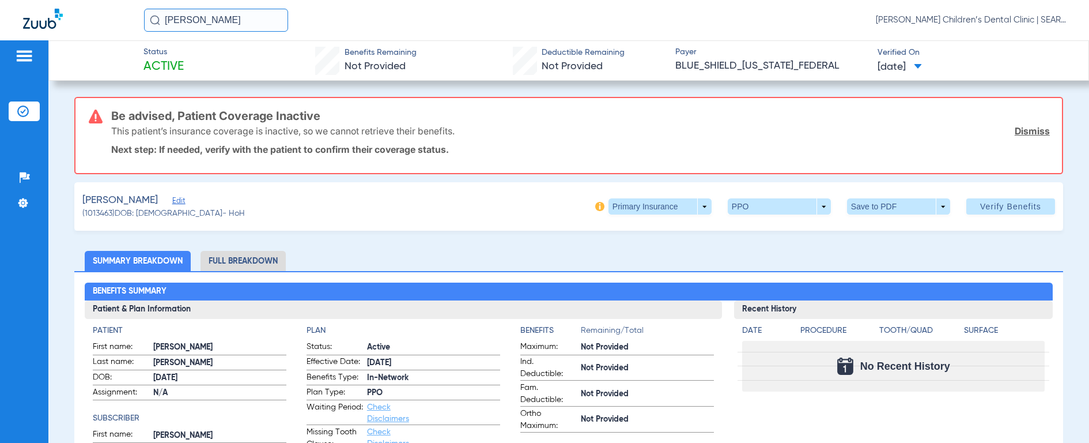
click at [227, 25] on input "[PERSON_NAME]" at bounding box center [216, 20] width 144 height 23
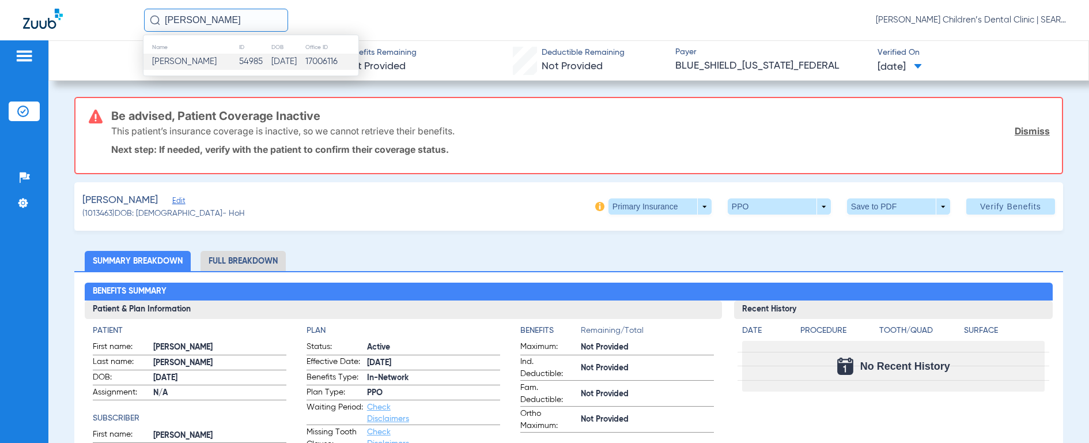
type input "[PERSON_NAME]"
click at [206, 63] on span "[PERSON_NAME]" at bounding box center [184, 61] width 65 height 9
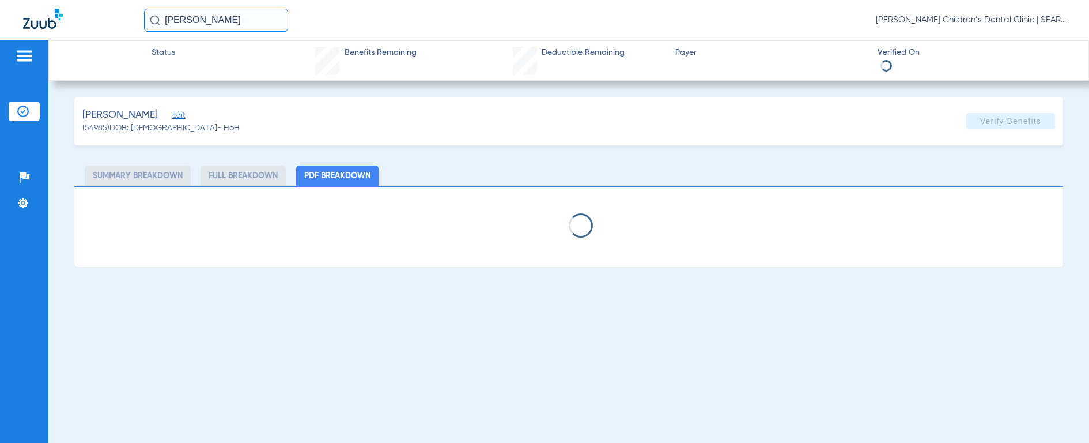
select select "page-width"
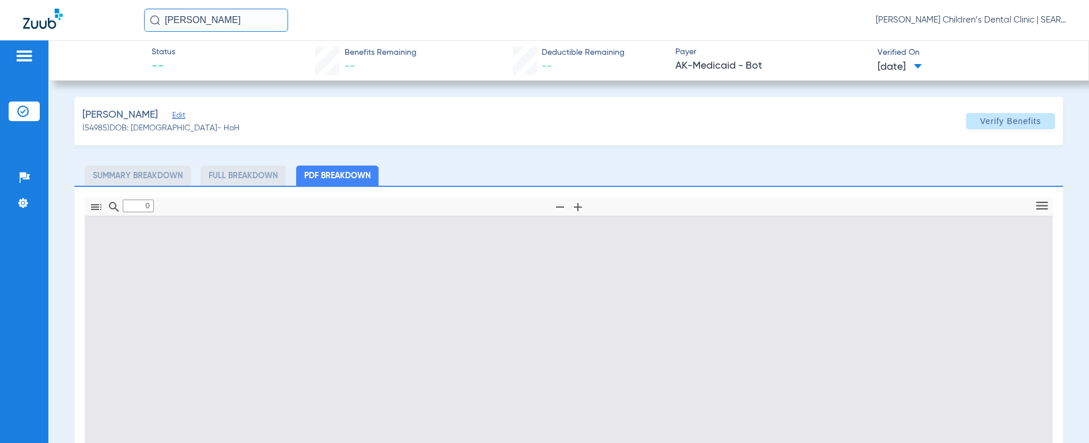
type input "1"
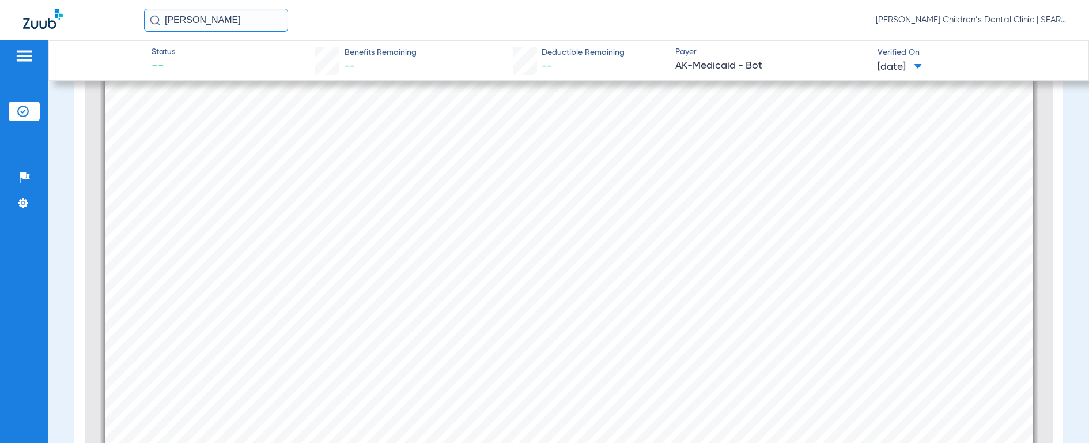
scroll to position [207, 0]
drag, startPoint x: 1045, startPoint y: 239, endPoint x: 1045, endPoint y: 336, distance: 97.4
click at [1045, 336] on div "Thumbnails Document Outline Attachments Layers Current Outline Item 1 of ⁨1⁩ Au…" at bounding box center [568, 211] width 989 height 464
drag, startPoint x: 167, startPoint y: 16, endPoint x: 77, endPoint y: 12, distance: 90.0
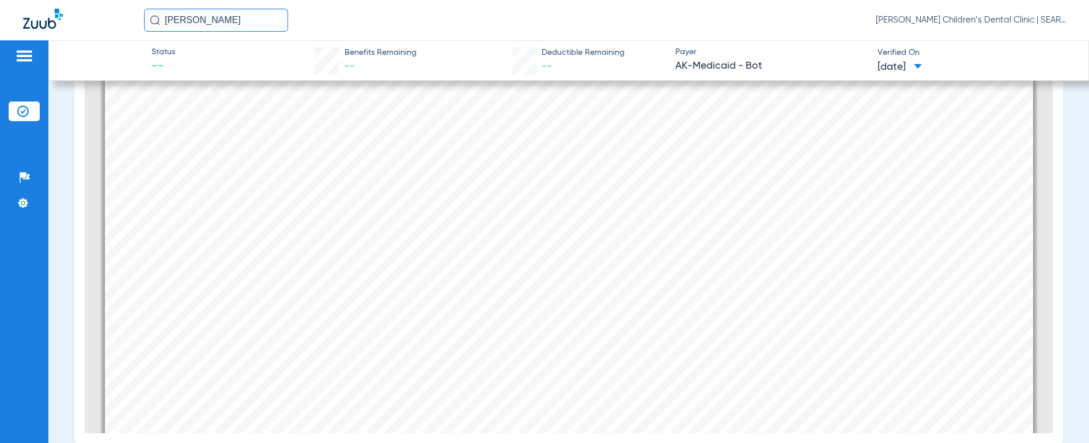
click at [77, 12] on div "[PERSON_NAME] [PERSON_NAME] Children’s Dental Clinic | SEARHC" at bounding box center [544, 20] width 1089 height 40
click at [162, 16] on input "[PERSON_NAME]" at bounding box center [216, 20] width 144 height 23
click at [151, 22] on img at bounding box center [155, 20] width 10 height 10
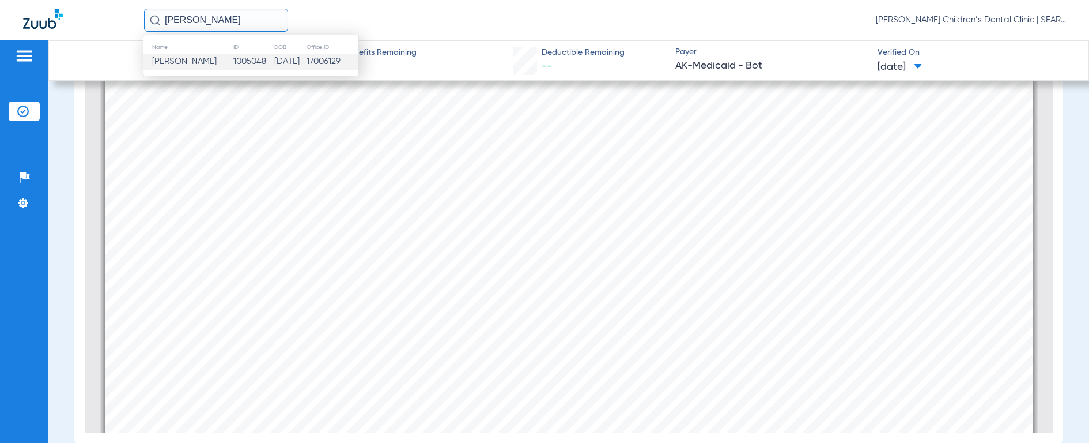
click at [175, 55] on td "[PERSON_NAME]" at bounding box center [187, 62] width 89 height 16
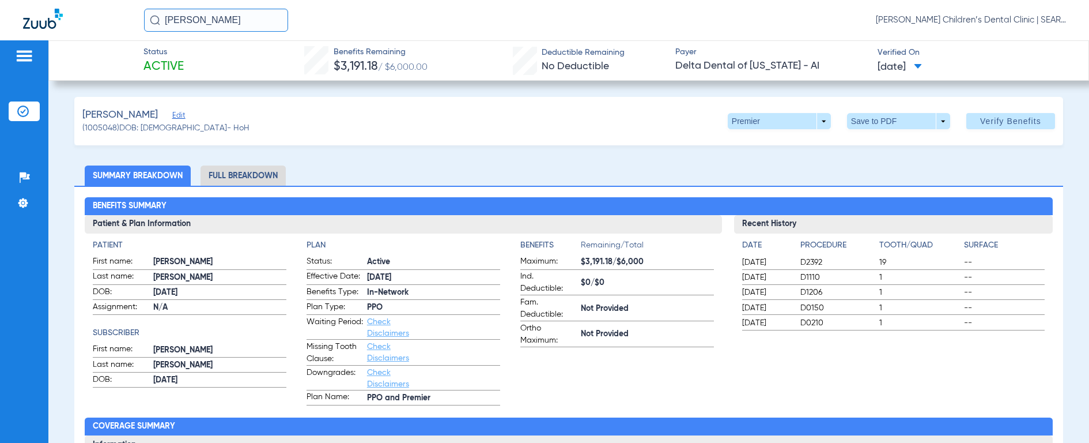
drag, startPoint x: 244, startPoint y: 20, endPoint x: -7, endPoint y: -25, distance: 255.1
click at [0, 0] on html "[PERSON_NAME] [PERSON_NAME] Children’s Dental Clinic | SEARHC Patients Insuranc…" at bounding box center [544, 221] width 1089 height 443
type input "[PERSON_NAME]"
click at [158, 21] on img at bounding box center [155, 20] width 10 height 10
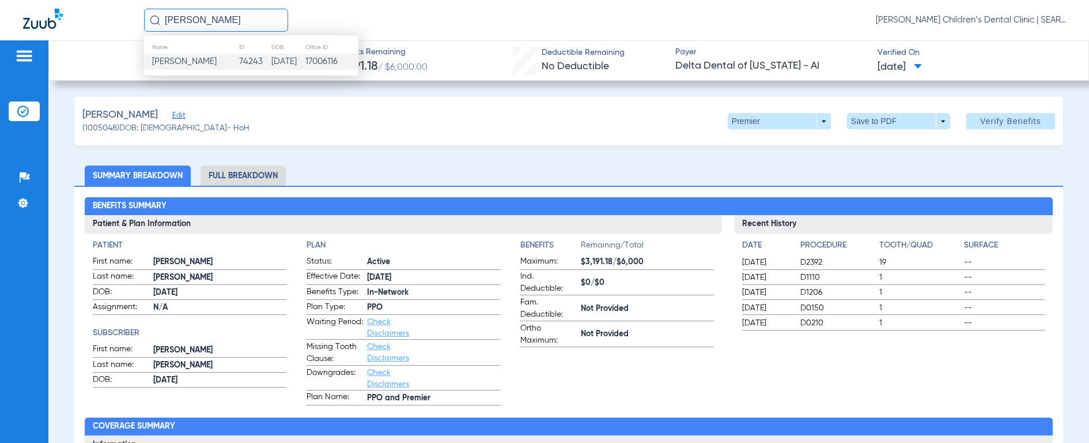
click at [175, 63] on span "[PERSON_NAME]" at bounding box center [184, 61] width 65 height 9
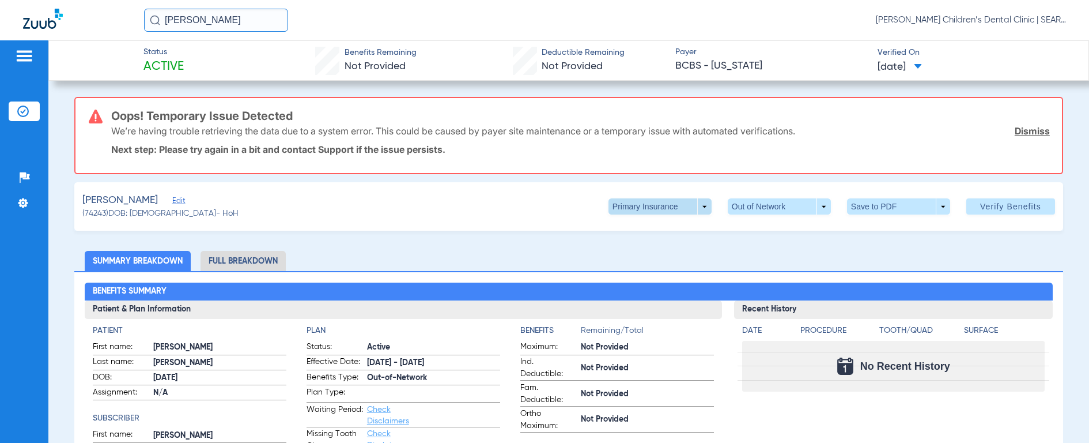
click at [632, 205] on span at bounding box center [660, 206] width 103 height 16
click at [640, 258] on button "Secondary Insurance" at bounding box center [647, 252] width 95 height 23
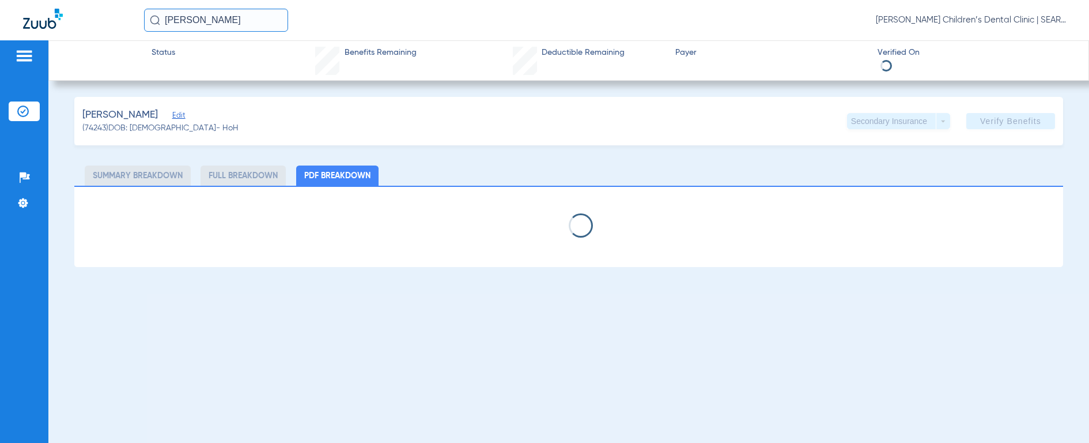
select select "page-width"
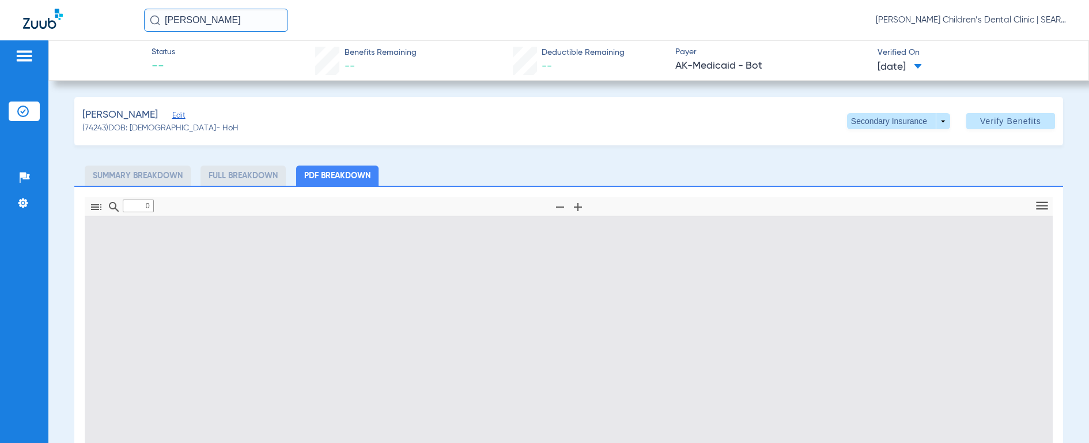
type input "1"
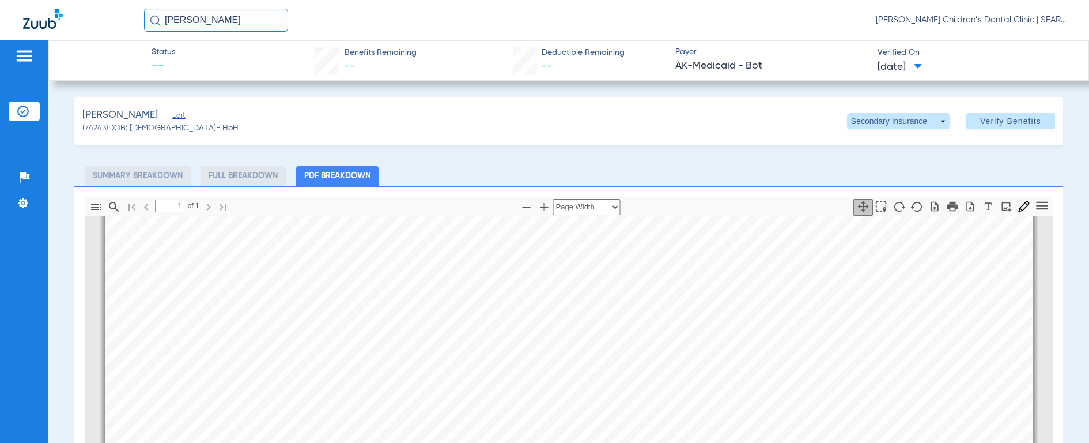
scroll to position [720, 0]
